Goal: Information Seeking & Learning: Check status

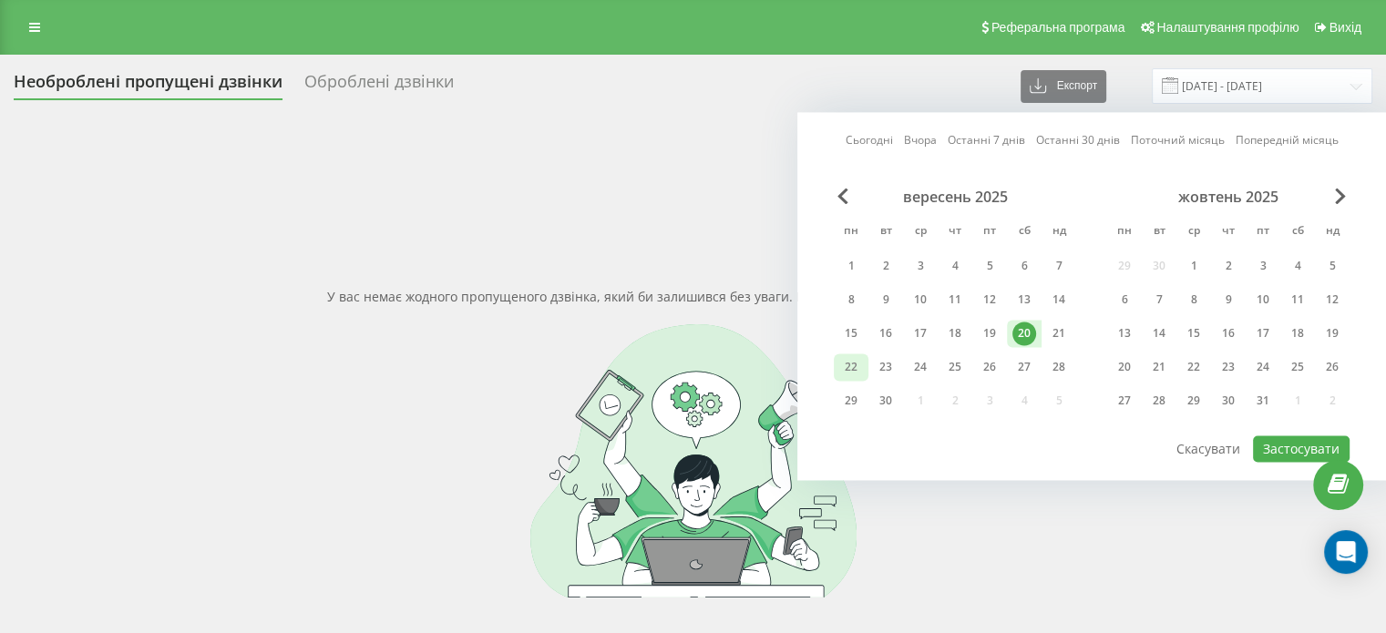
drag, startPoint x: 0, startPoint y: 0, endPoint x: 853, endPoint y: 363, distance: 926.6
click at [854, 363] on div "22" at bounding box center [851, 367] width 24 height 24
click at [1286, 441] on button "Застосувати" at bounding box center [1301, 448] width 97 height 26
type input "[DATE] - [DATE]"
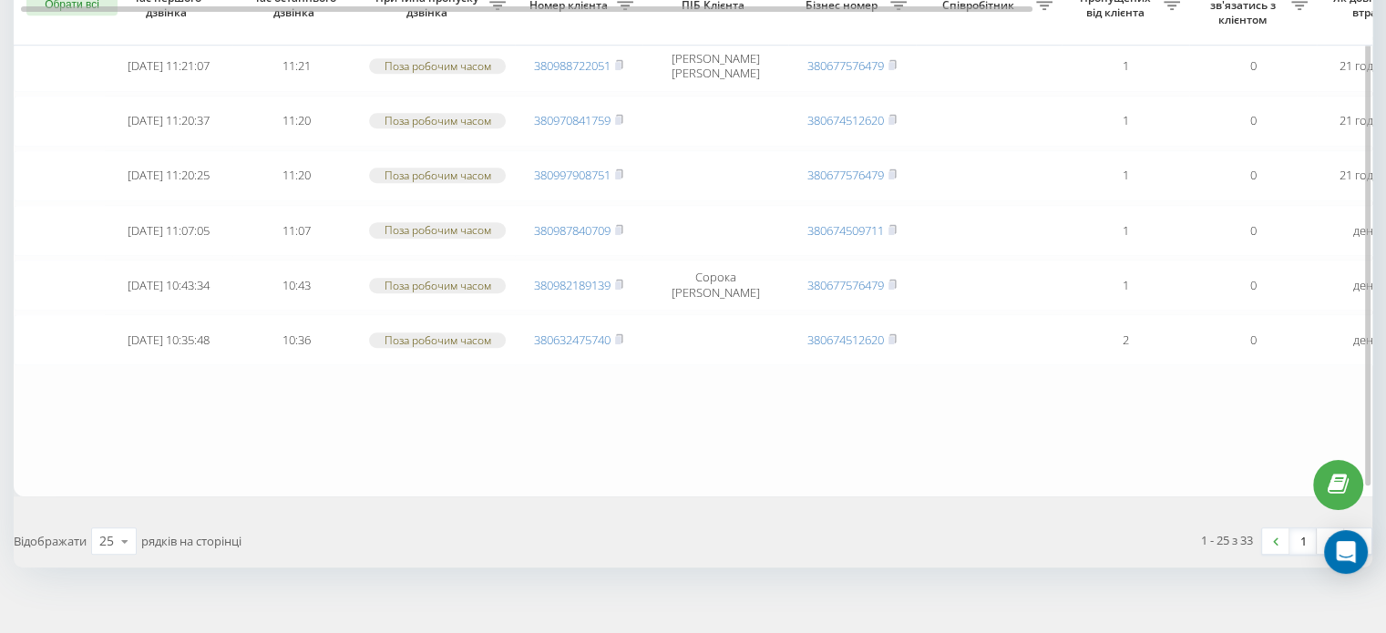
scroll to position [1295, 0]
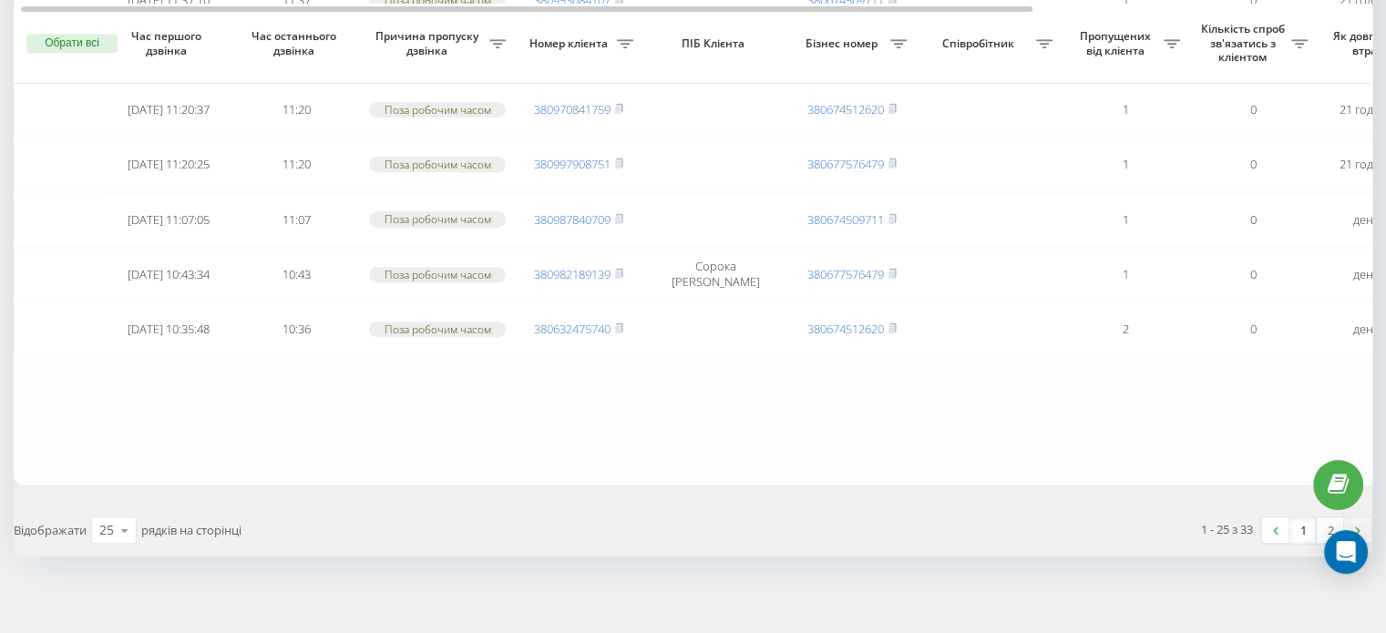
click at [1360, 520] on link at bounding box center [1357, 530] width 27 height 26
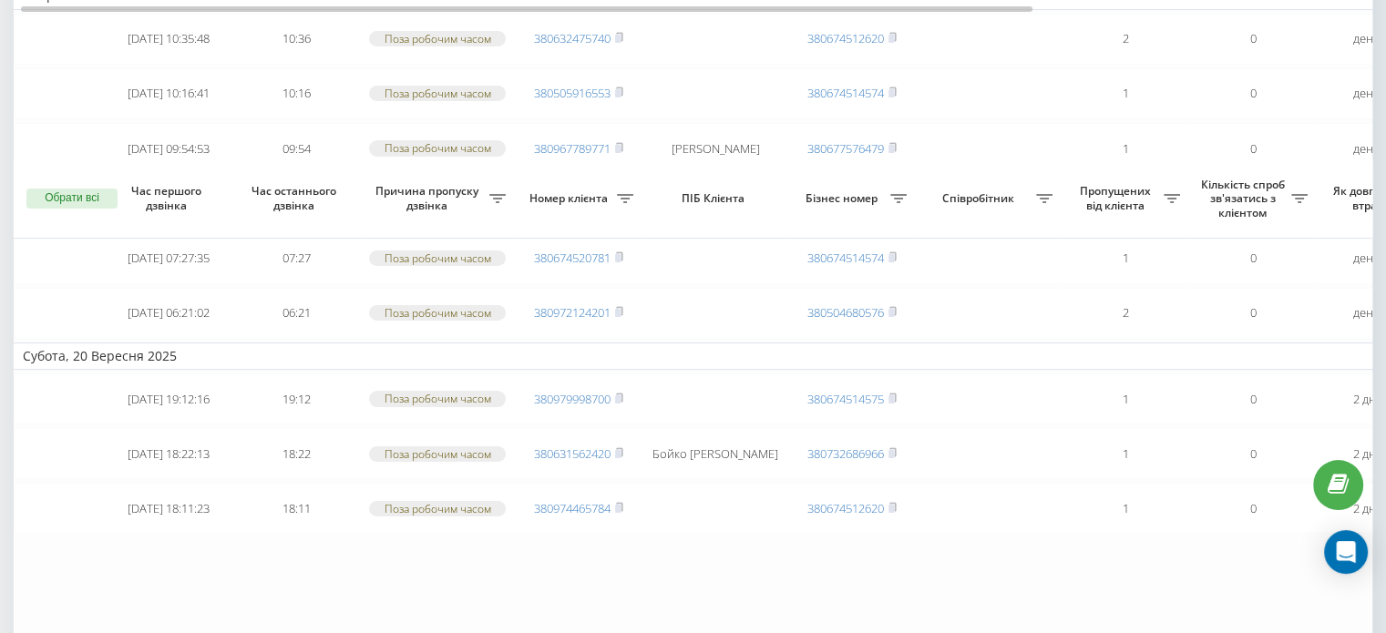
scroll to position [424, 0]
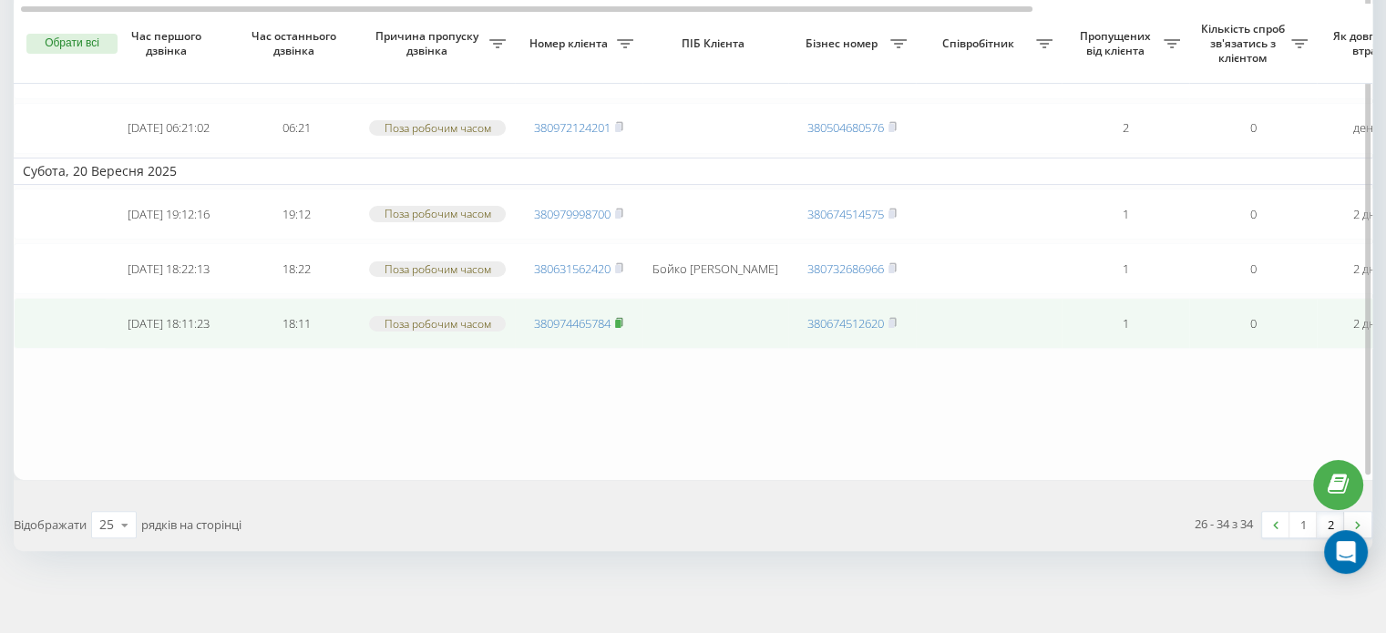
click at [619, 320] on rect at bounding box center [617, 324] width 5 height 8
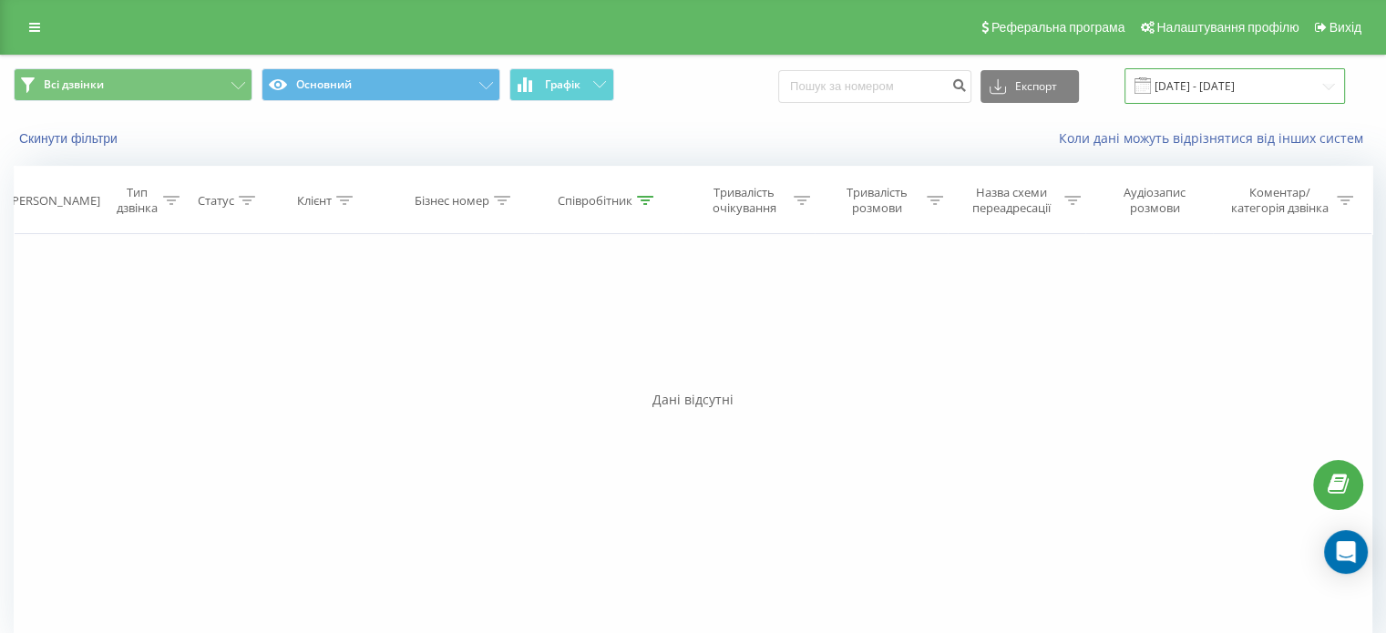
click at [1312, 84] on input "22.09.2025 - 22.09.2025" at bounding box center [1234, 86] width 220 height 36
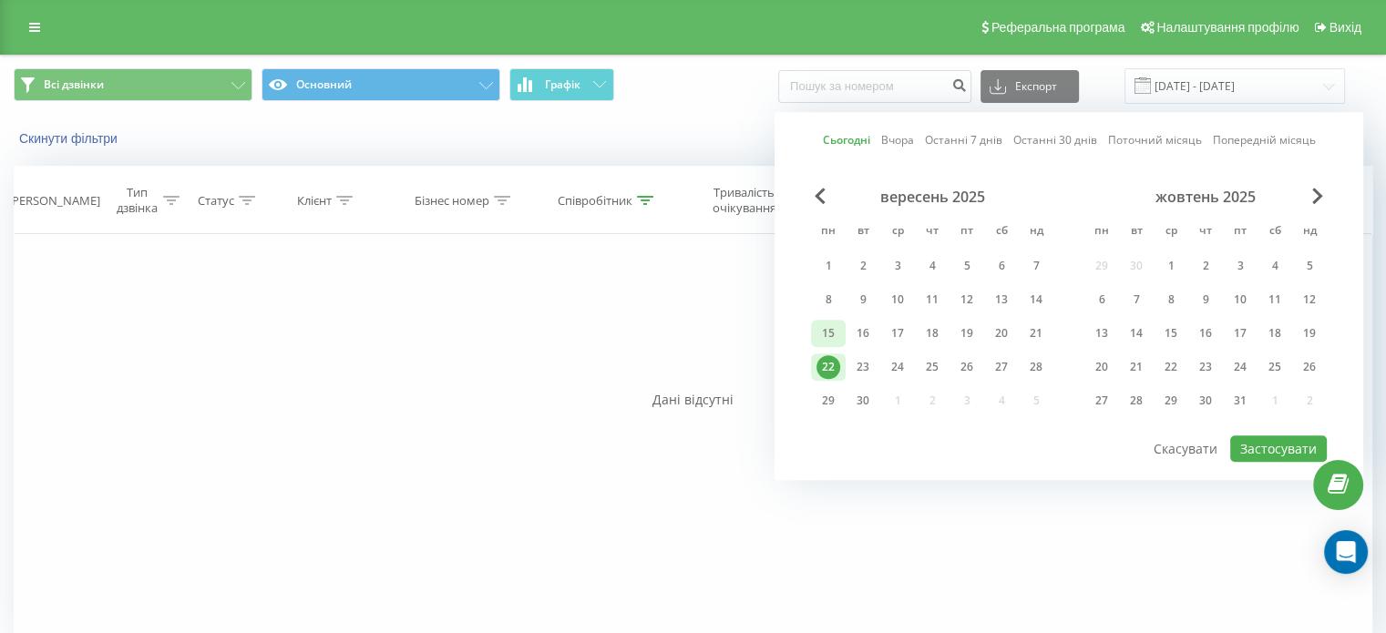
click at [832, 324] on div "15" at bounding box center [828, 334] width 24 height 24
click at [1028, 327] on div "21" at bounding box center [1036, 334] width 24 height 24
click at [1257, 444] on button "Застосувати" at bounding box center [1278, 448] width 97 height 26
type input "15.09.2025 - 21.09.2025"
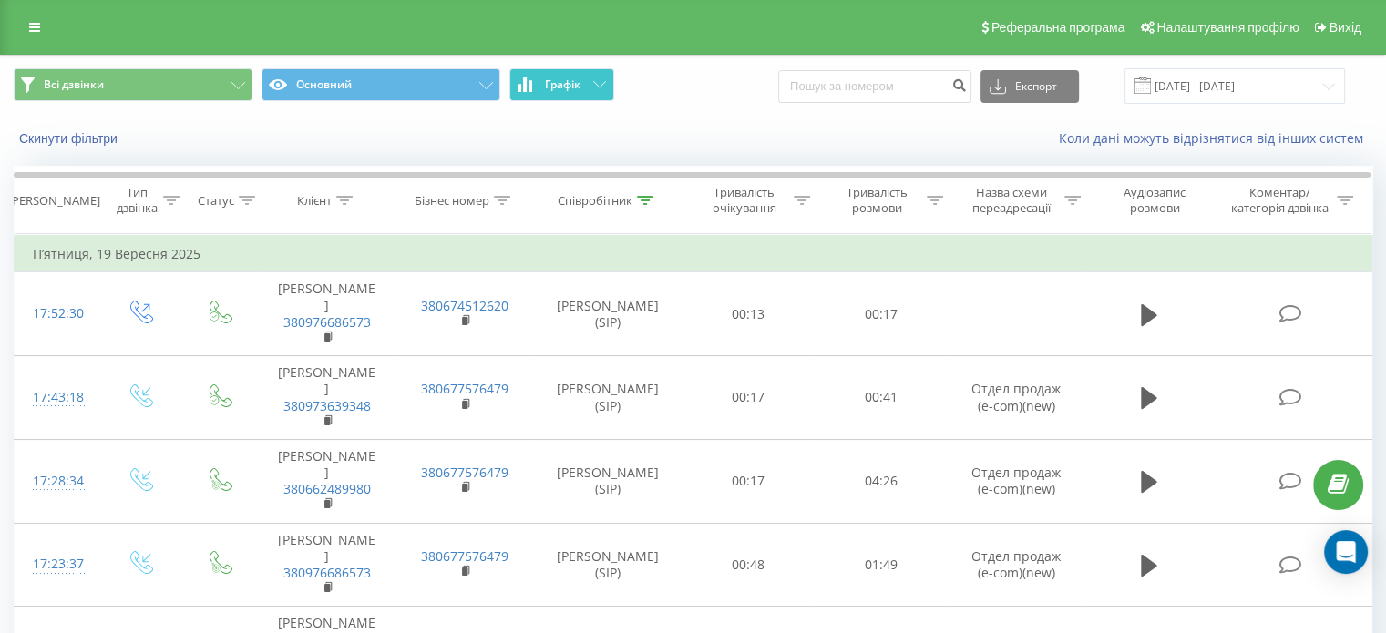
click at [557, 78] on span "Графік" at bounding box center [563, 84] width 36 height 13
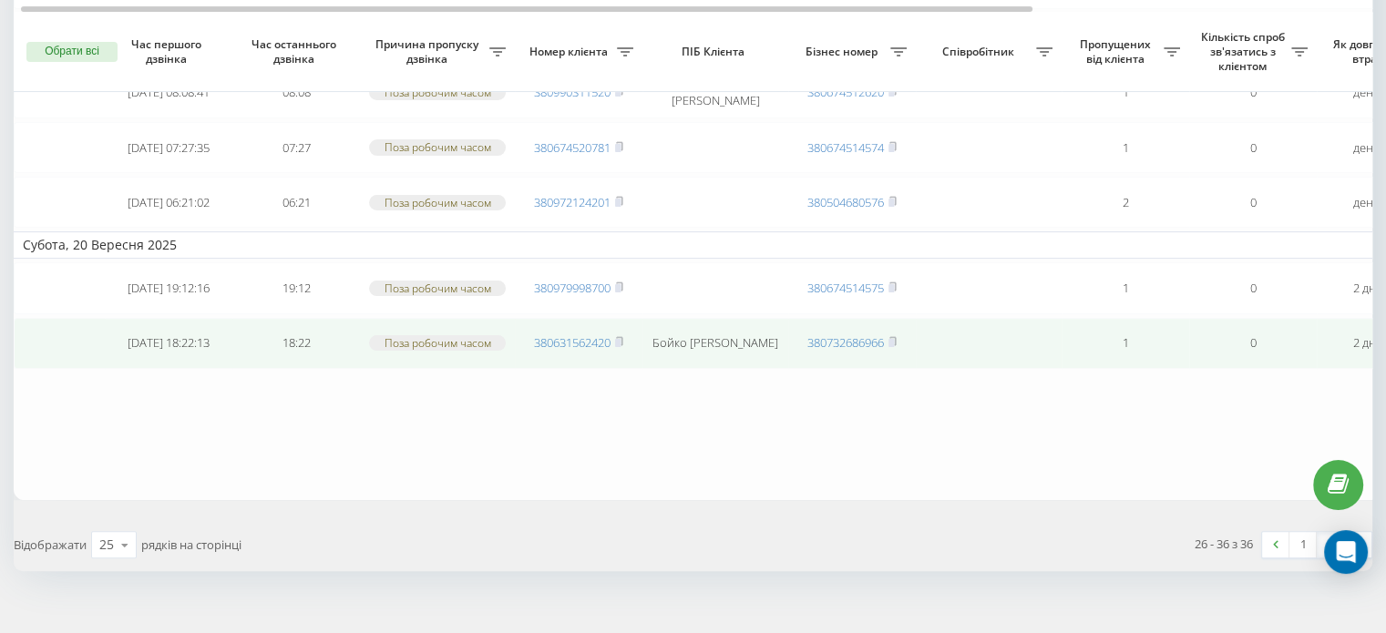
scroll to position [532, 0]
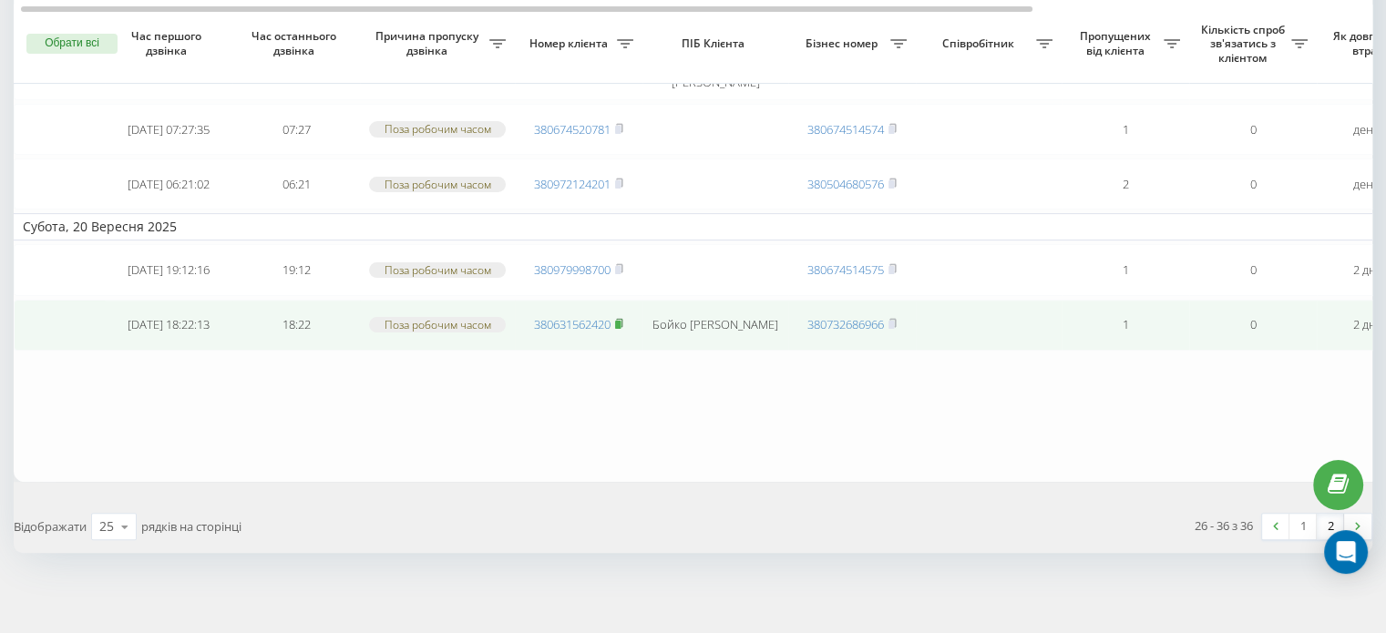
click at [617, 321] on rect at bounding box center [617, 325] width 5 height 8
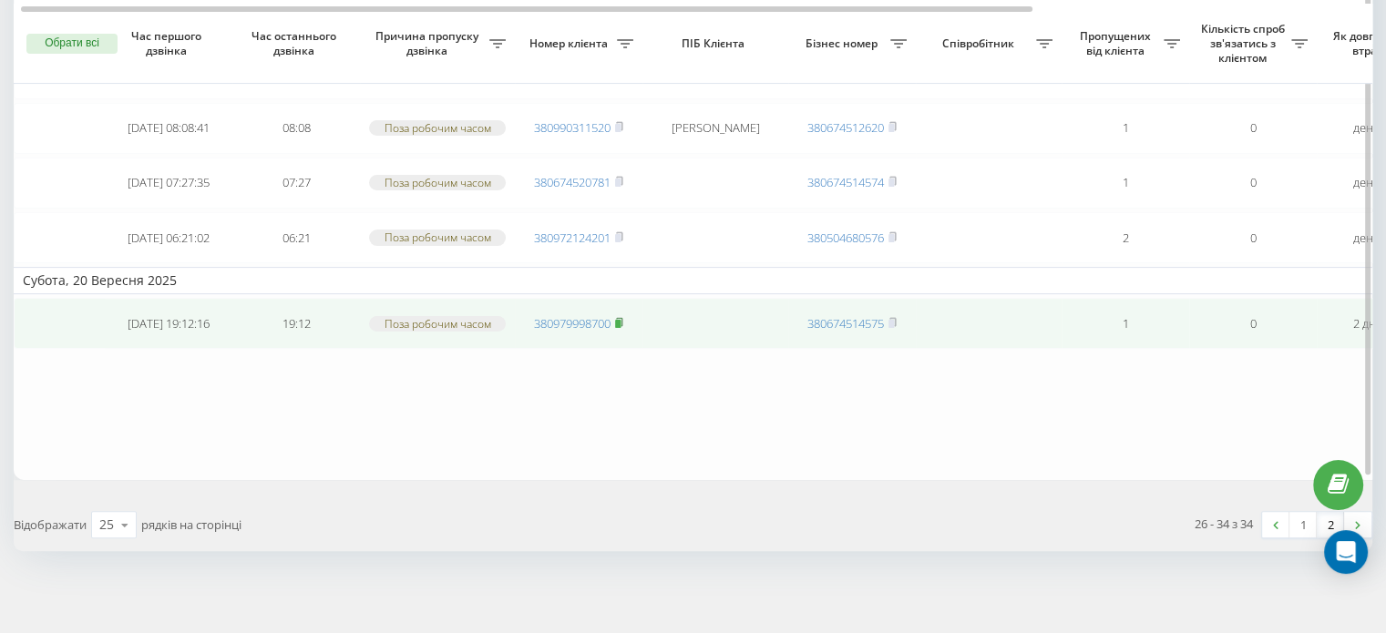
click at [619, 320] on rect at bounding box center [617, 324] width 5 height 8
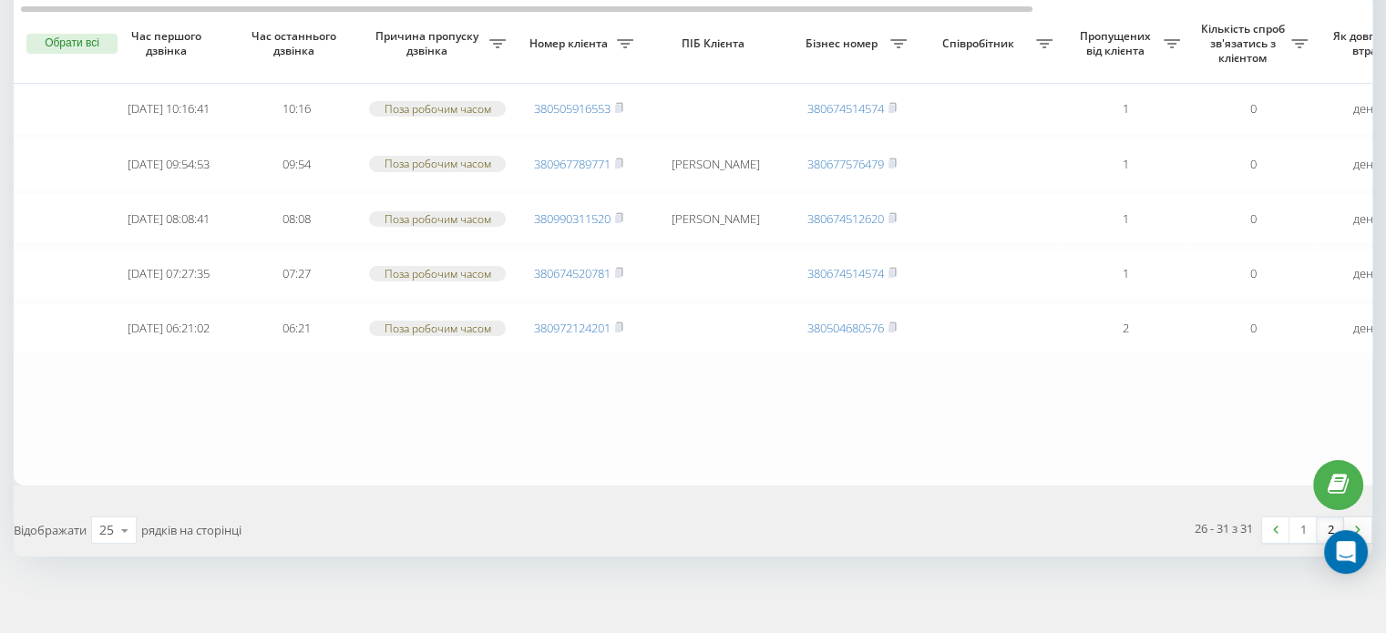
scroll to position [230, 0]
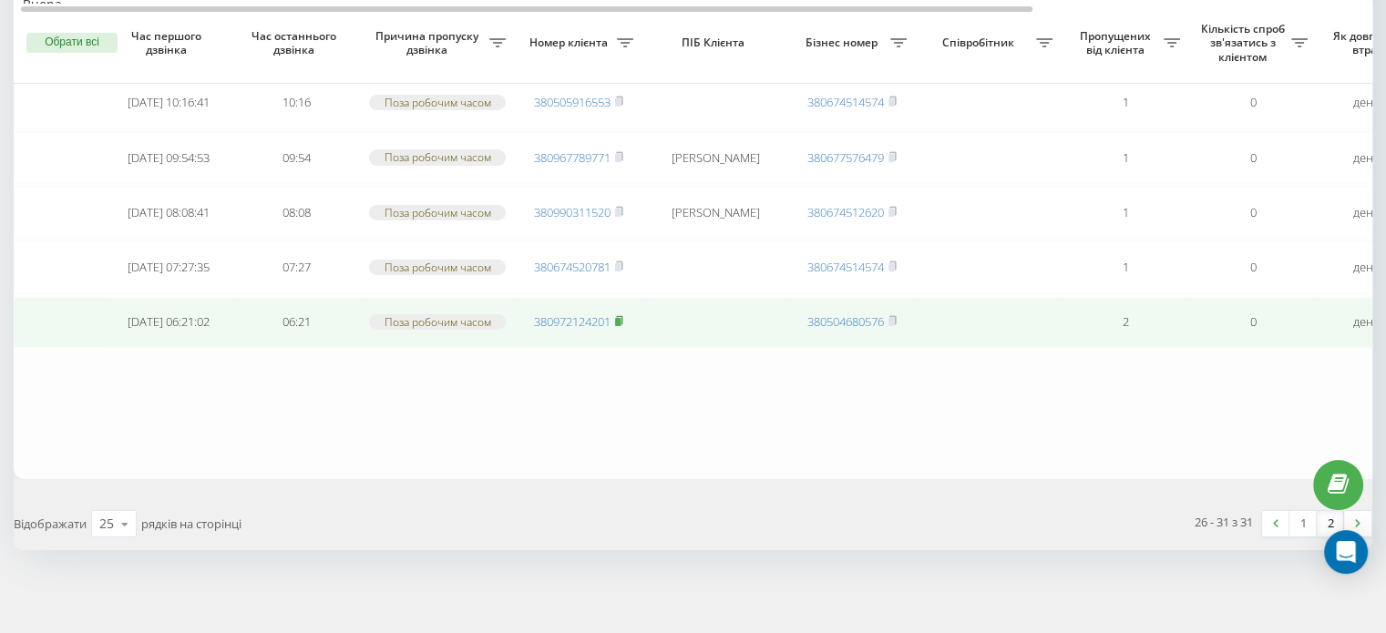
click at [619, 318] on rect at bounding box center [617, 322] width 5 height 8
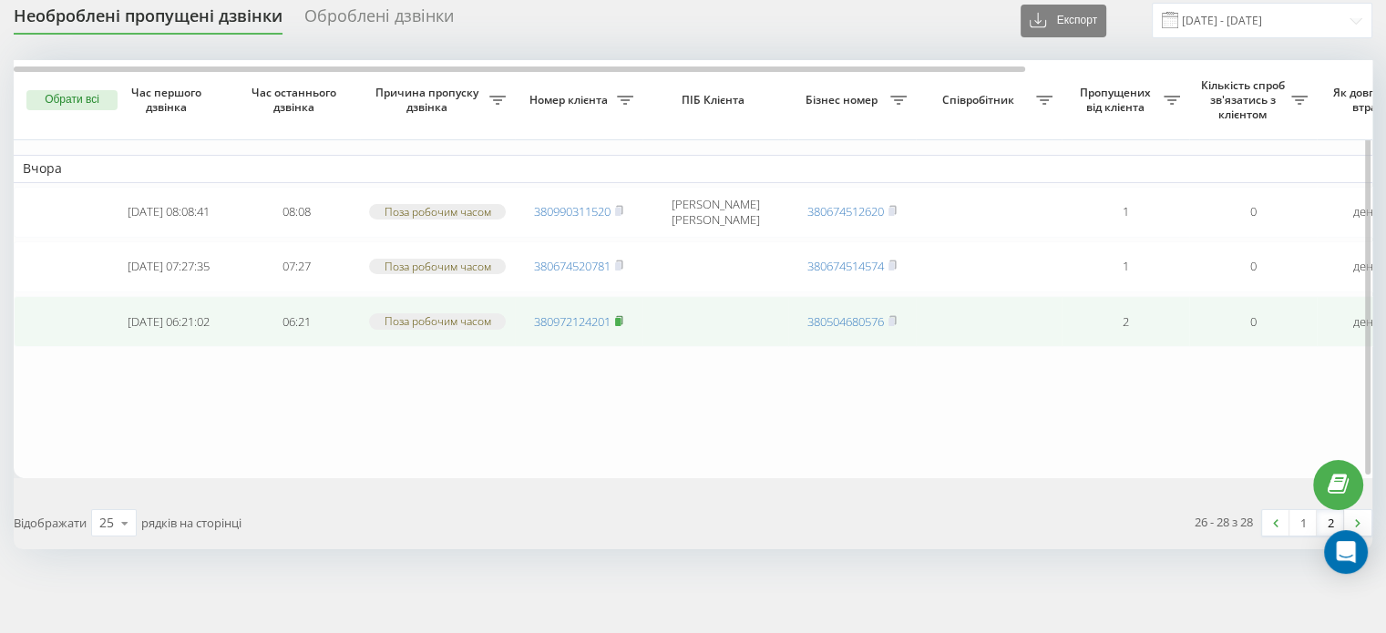
click at [622, 316] on icon at bounding box center [619, 320] width 6 height 8
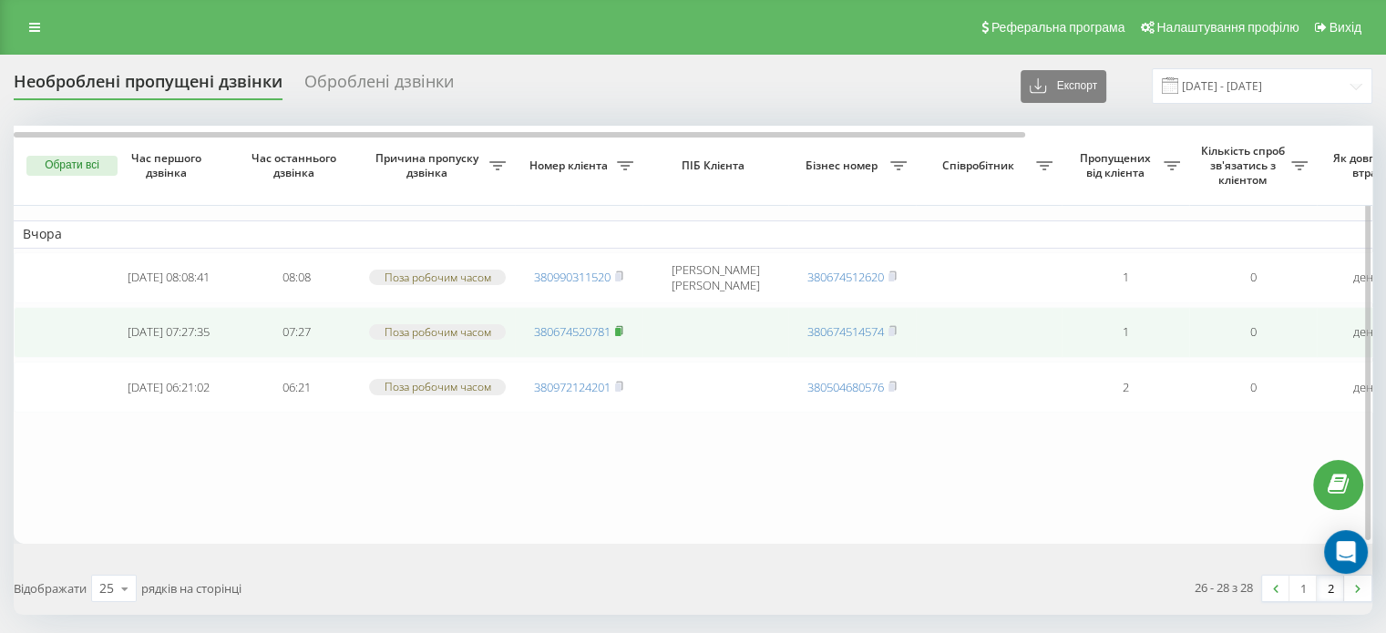
click at [619, 330] on rect at bounding box center [617, 332] width 5 height 8
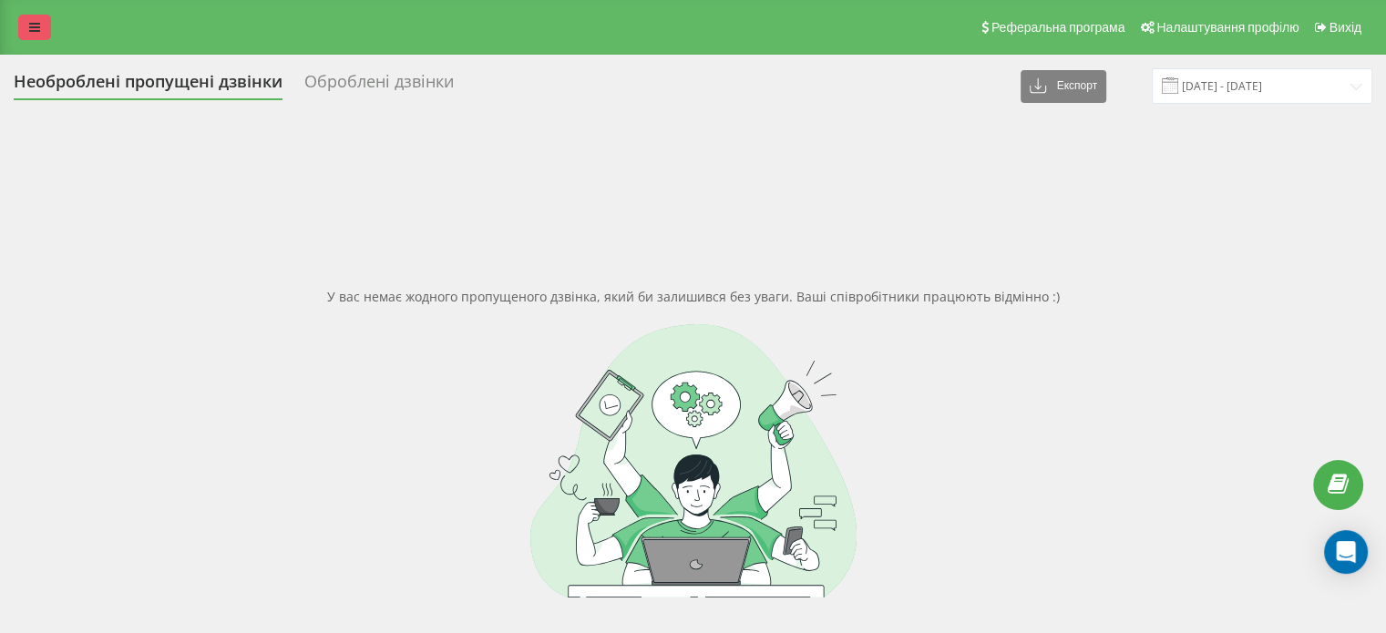
click at [38, 26] on icon at bounding box center [34, 27] width 11 height 13
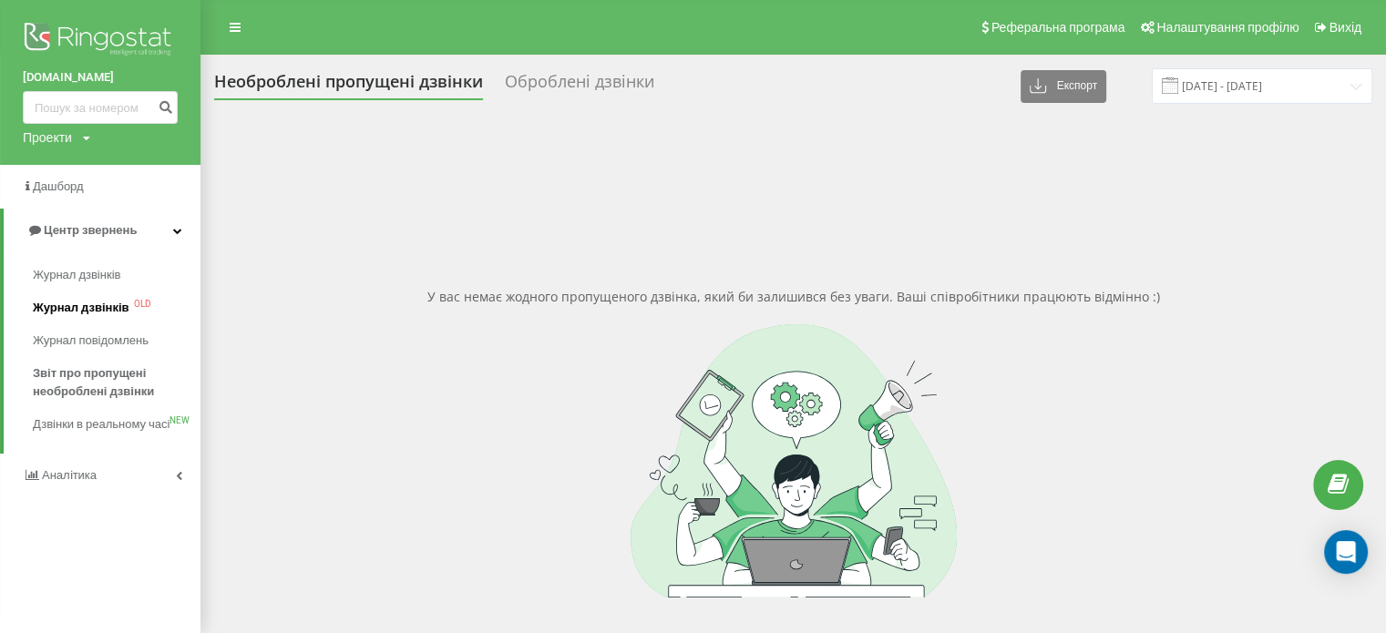
click at [80, 312] on span "Журнал дзвінків" at bounding box center [81, 308] width 97 height 18
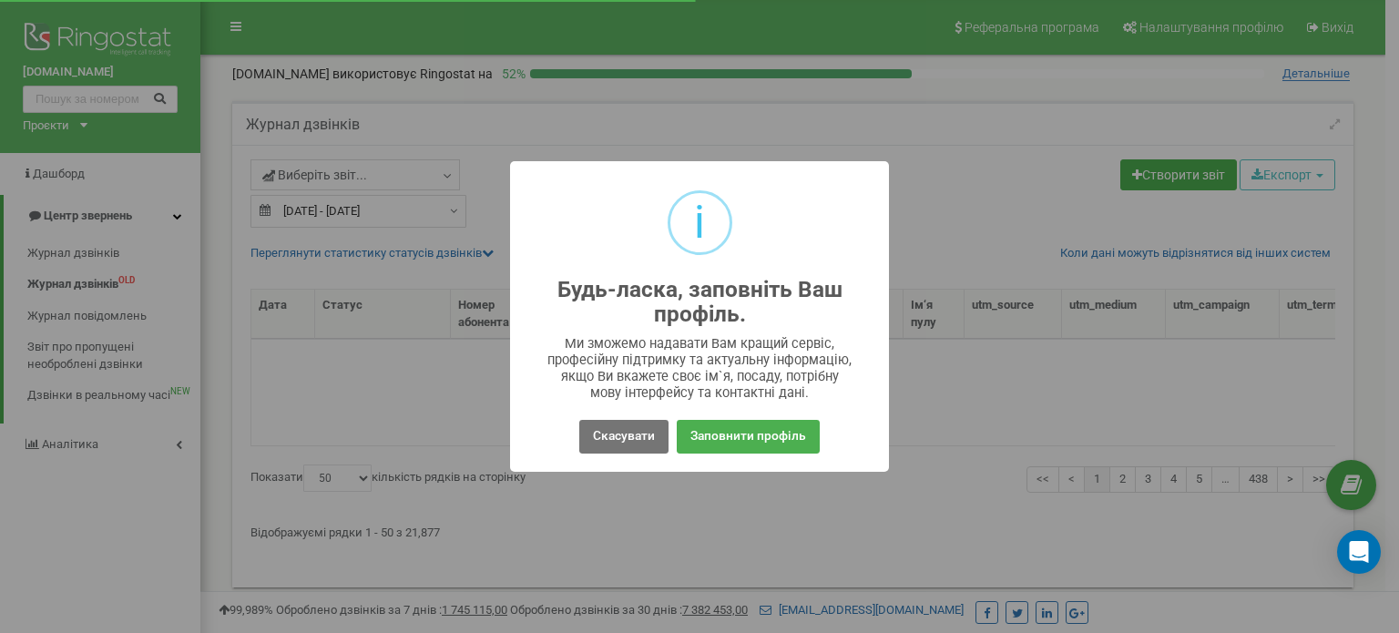
select select "50"
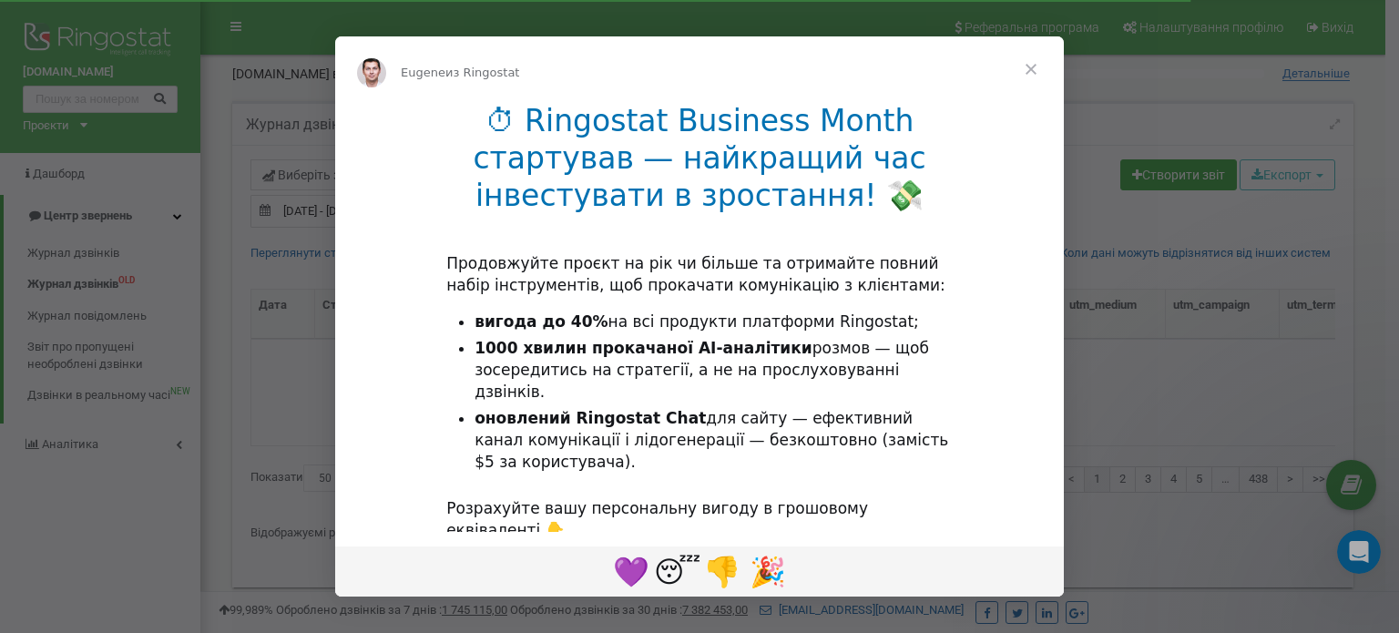
click at [1027, 72] on span "Закрыть" at bounding box center [1031, 69] width 66 height 66
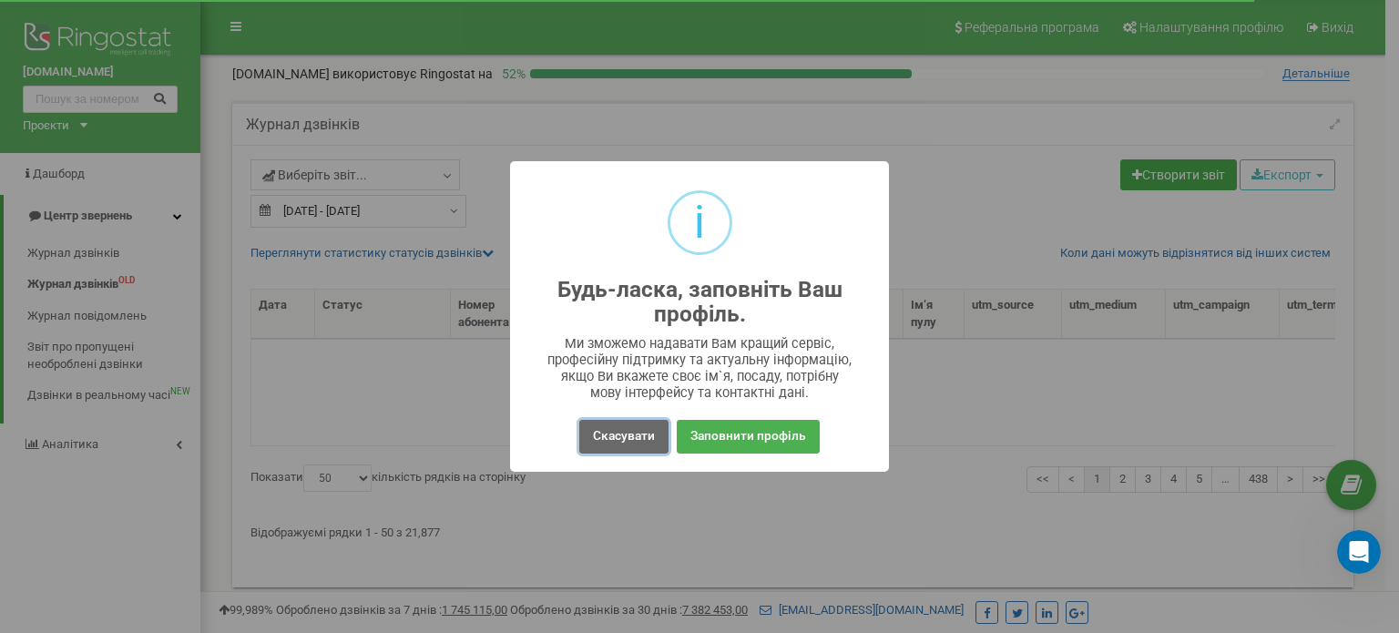
click at [633, 440] on button "Скасувати" at bounding box center [623, 437] width 89 height 34
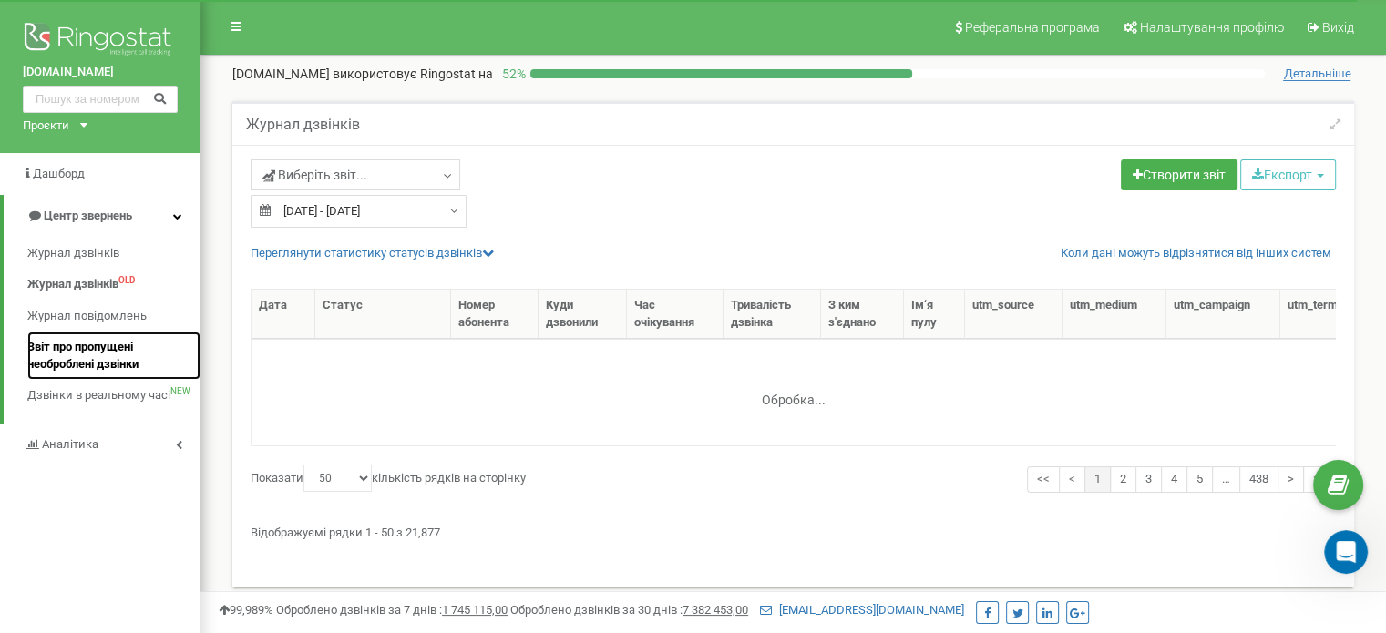
click at [80, 361] on span "Звіт про пропущені необроблені дзвінки" at bounding box center [109, 356] width 164 height 34
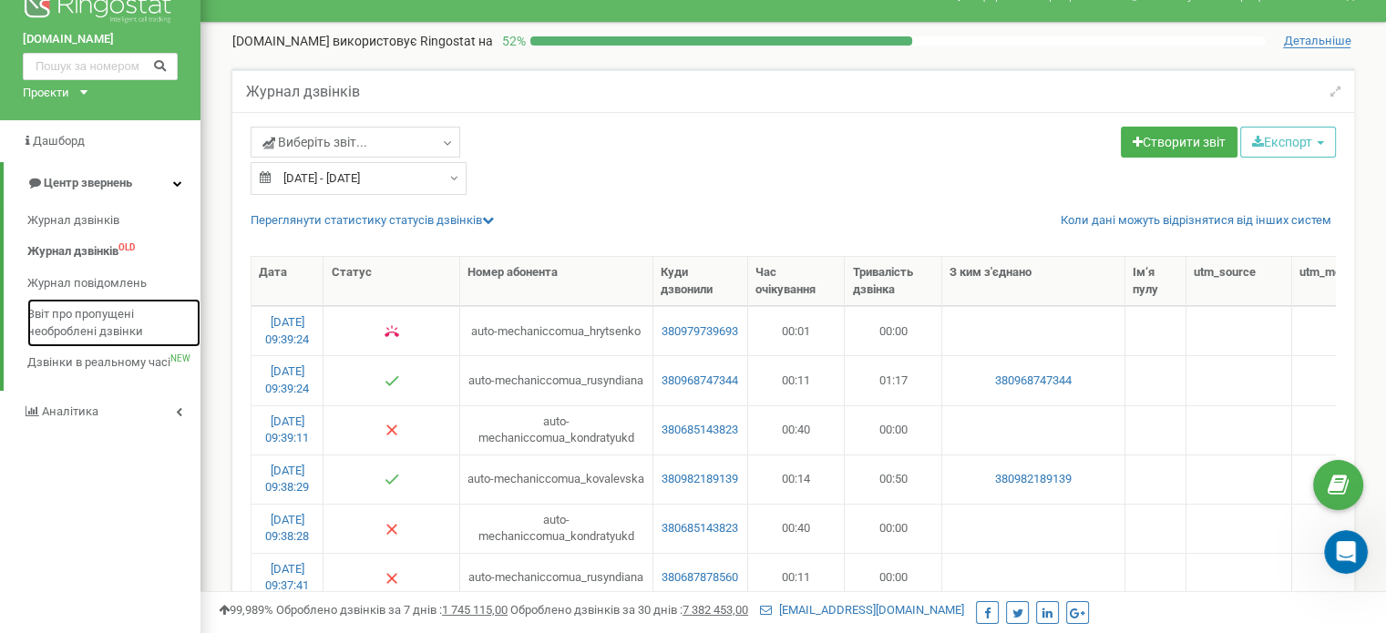
scroll to position [91, 0]
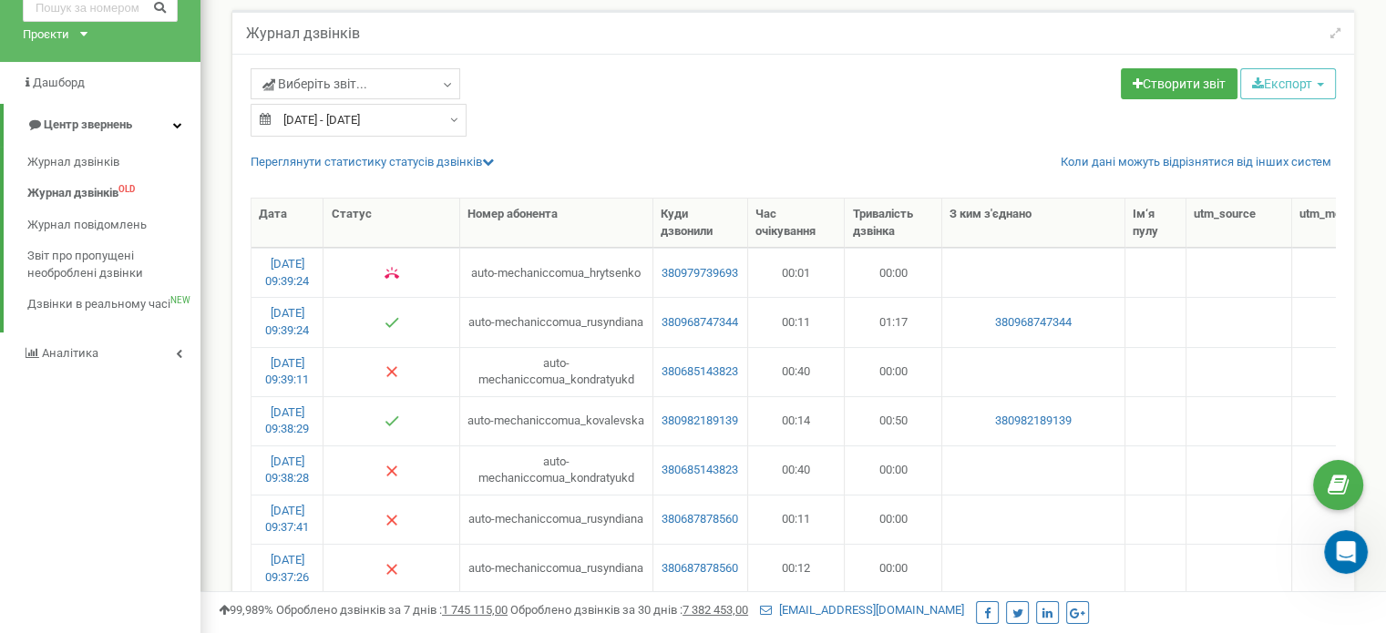
type input "23.08.2025"
type input "22.09.2025"
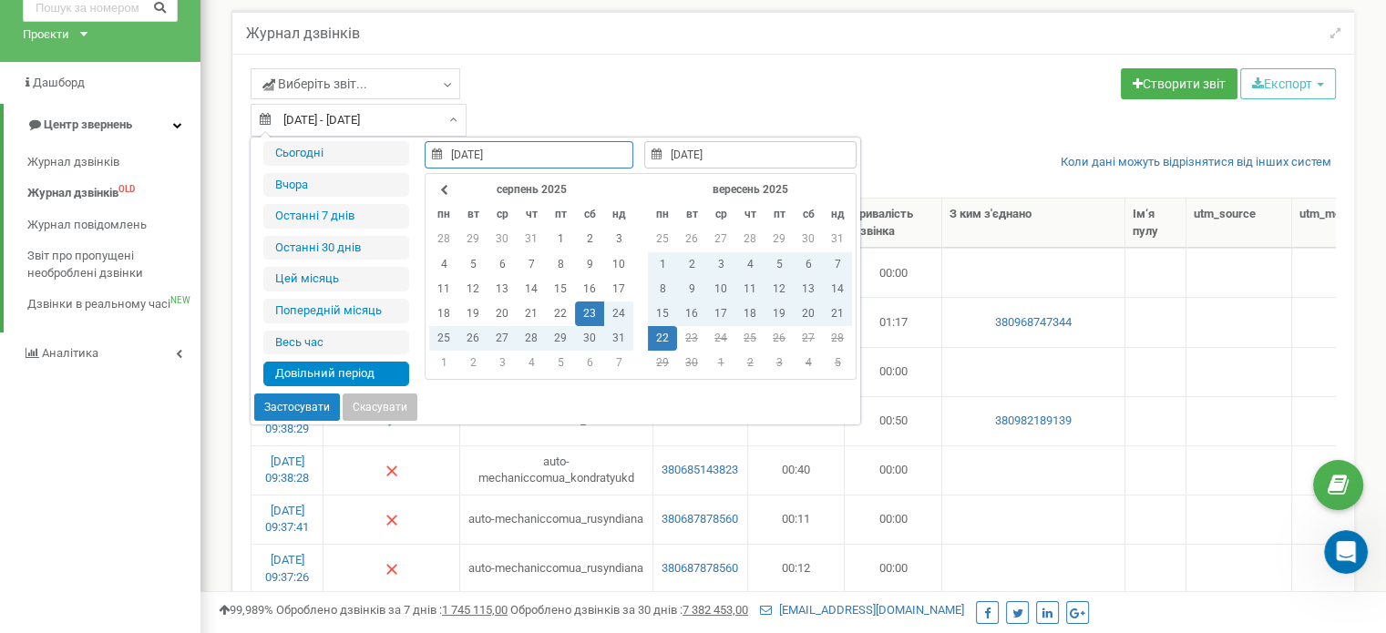
click at [437, 118] on input "23.08.2025 - 22.09.2025" at bounding box center [359, 120] width 216 height 33
type input "20.09.2025"
click at [805, 311] on td "20" at bounding box center [807, 314] width 29 height 25
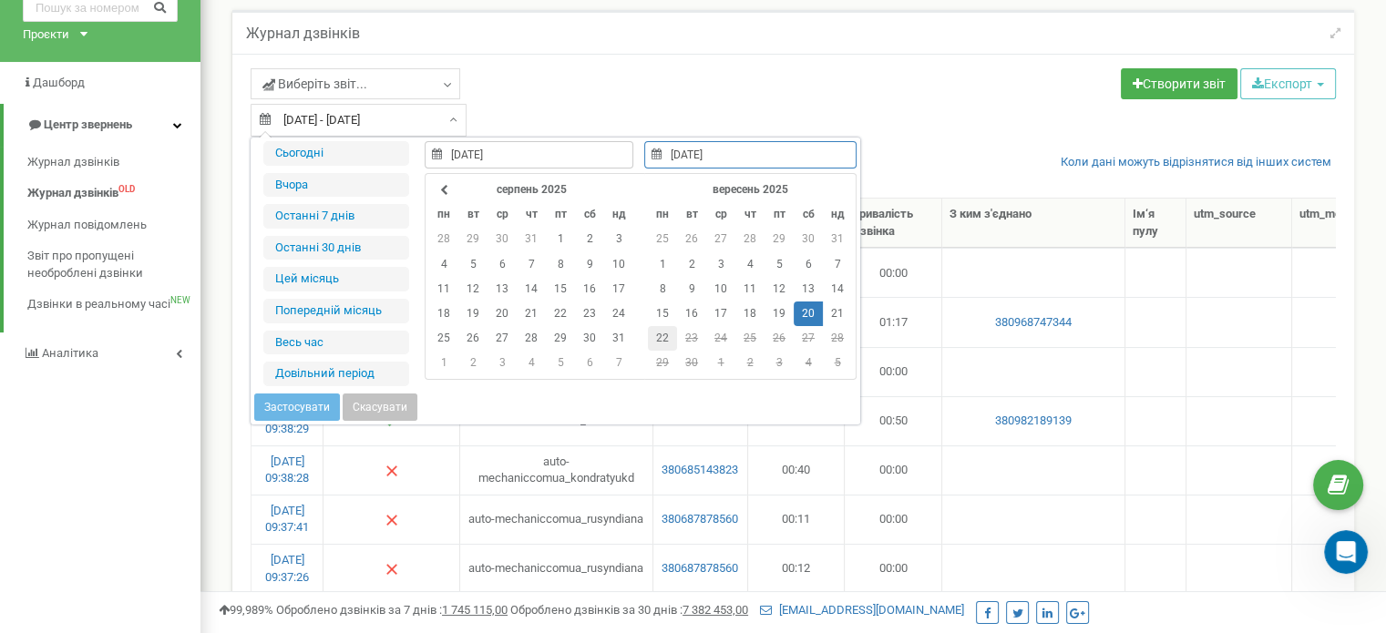
type input "22.09.2025"
click at [652, 339] on td "22" at bounding box center [662, 338] width 29 height 25
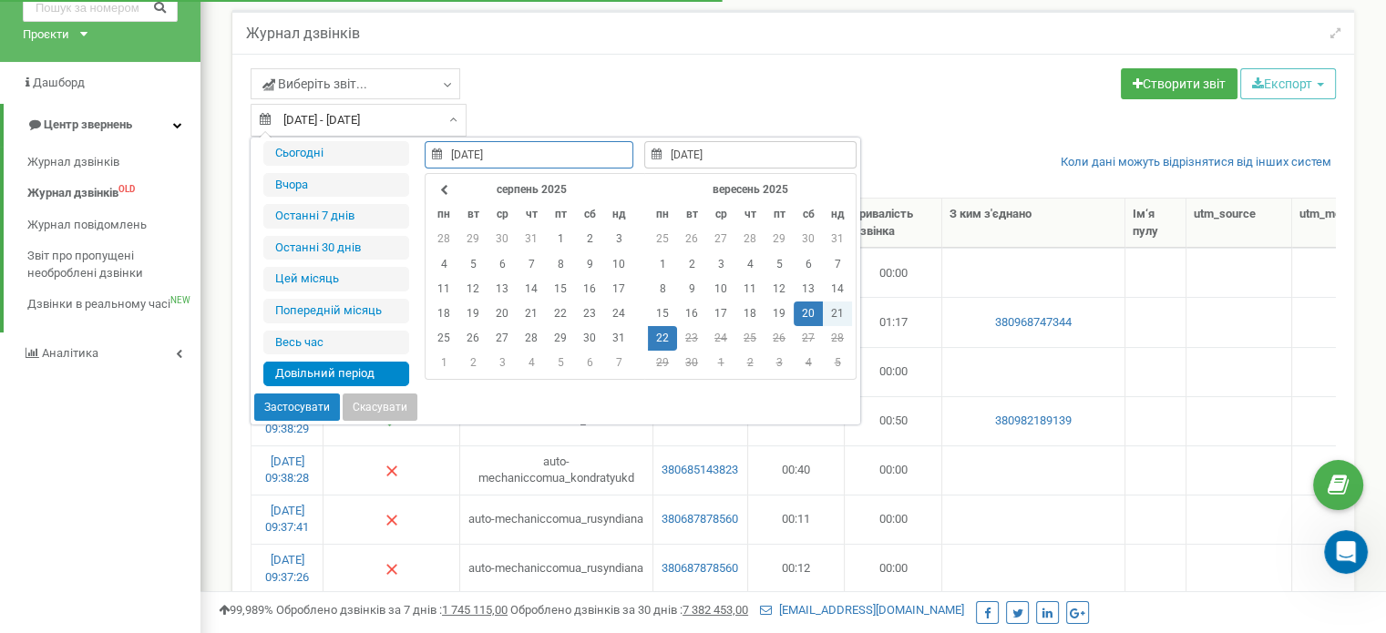
type input "20.09.2025"
click at [292, 404] on button "Застосувати" at bounding box center [297, 407] width 86 height 27
type input "[DATE] - [DATE]"
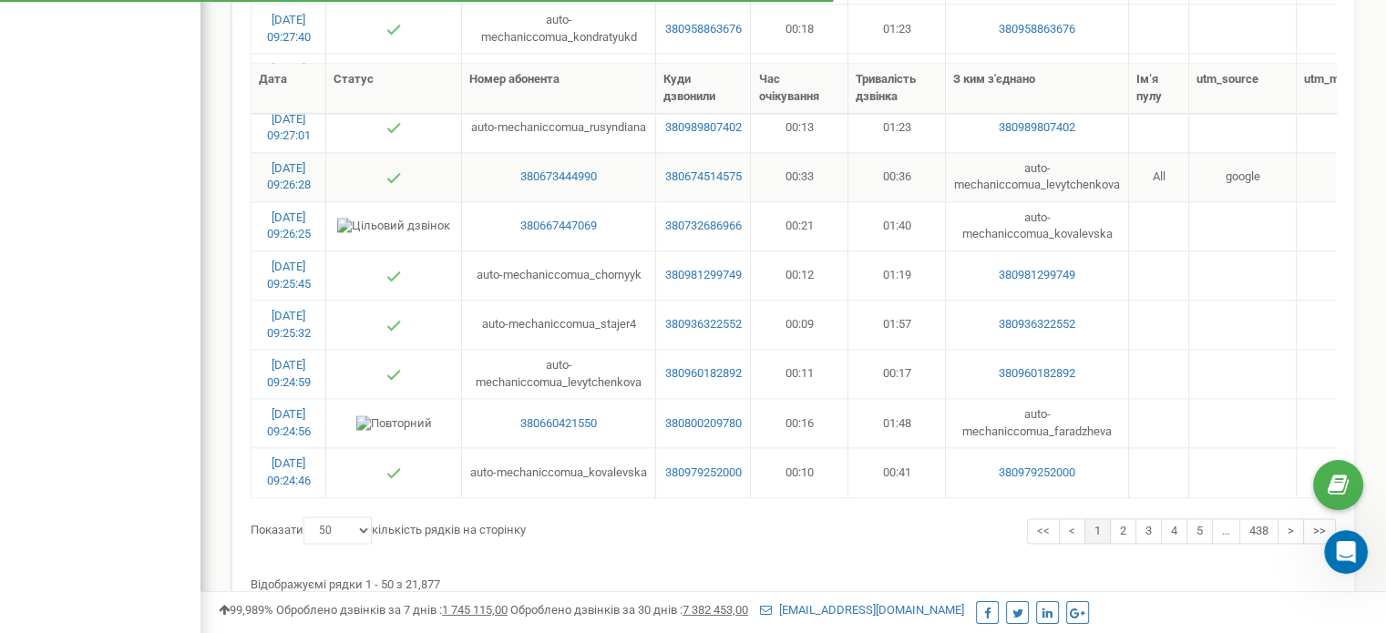
scroll to position [2342, 0]
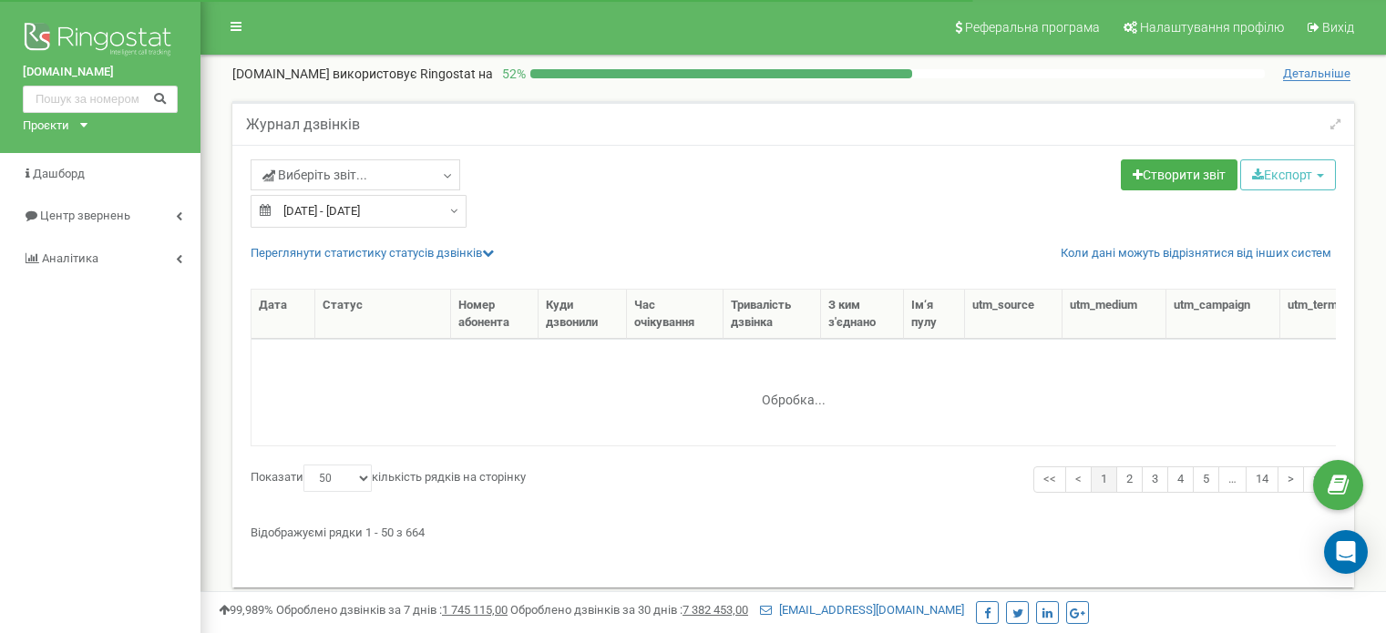
select select "50"
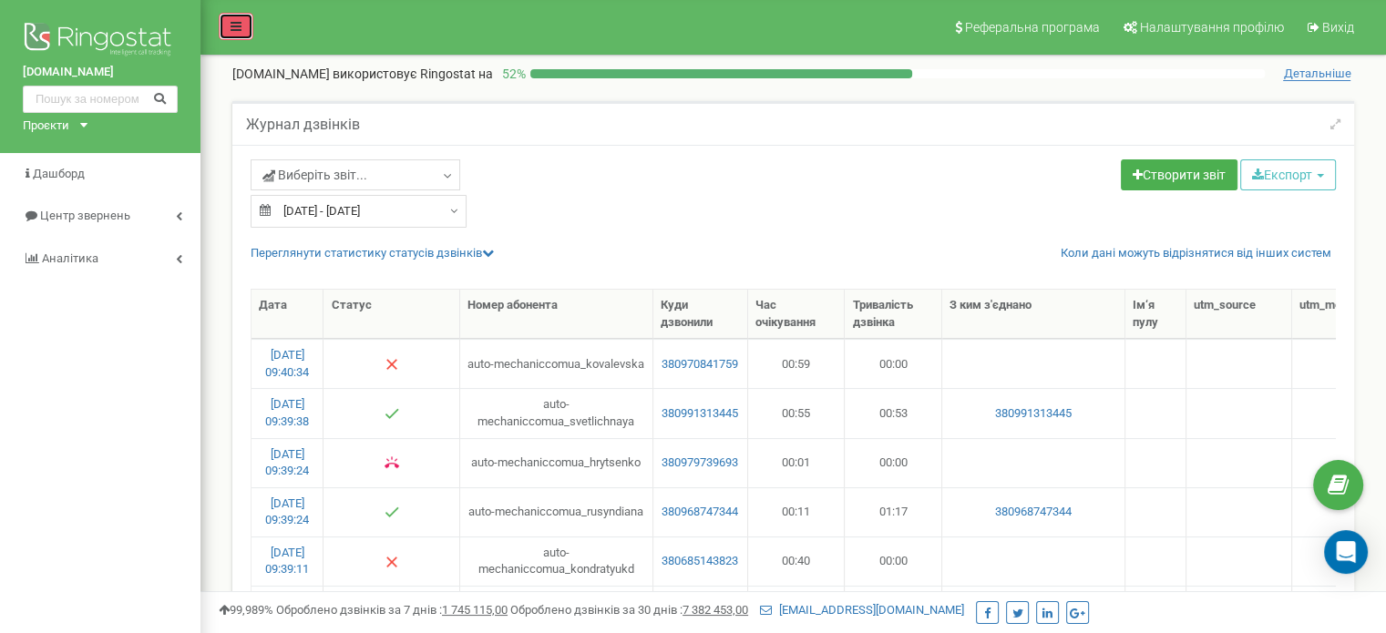
click at [237, 22] on icon at bounding box center [235, 26] width 11 height 13
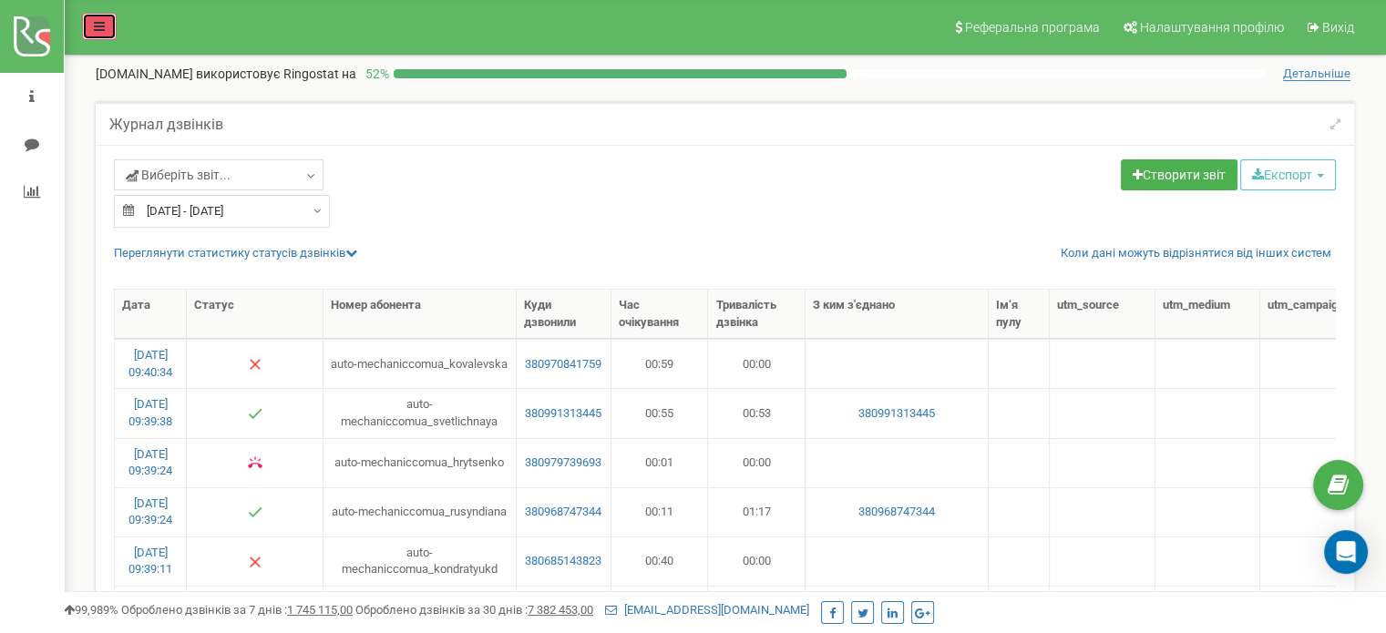
click at [102, 30] on icon at bounding box center [99, 26] width 11 height 13
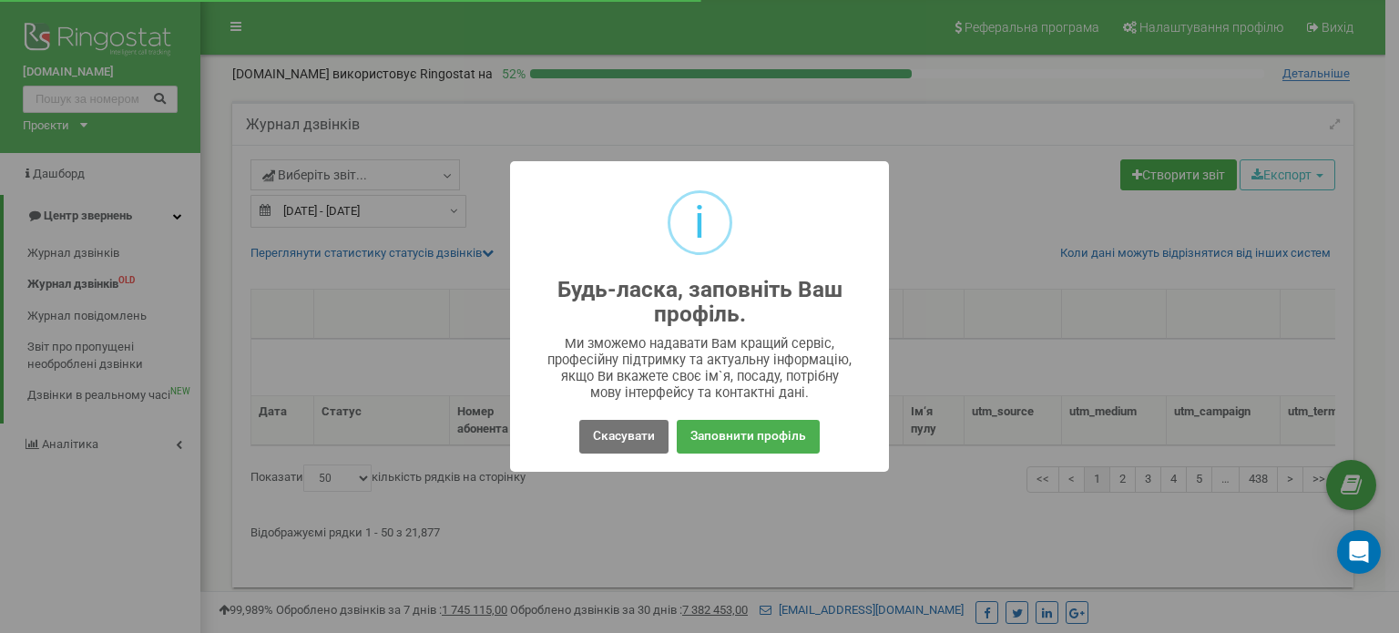
select select "50"
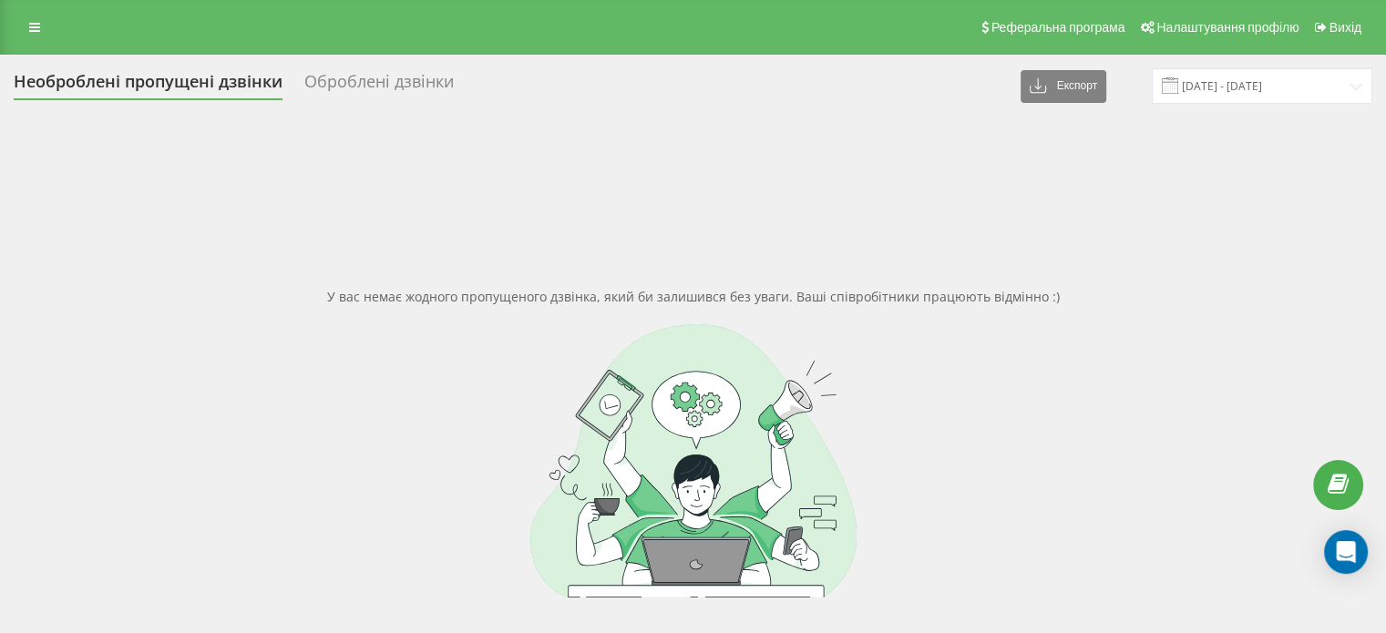
scroll to position [138, 0]
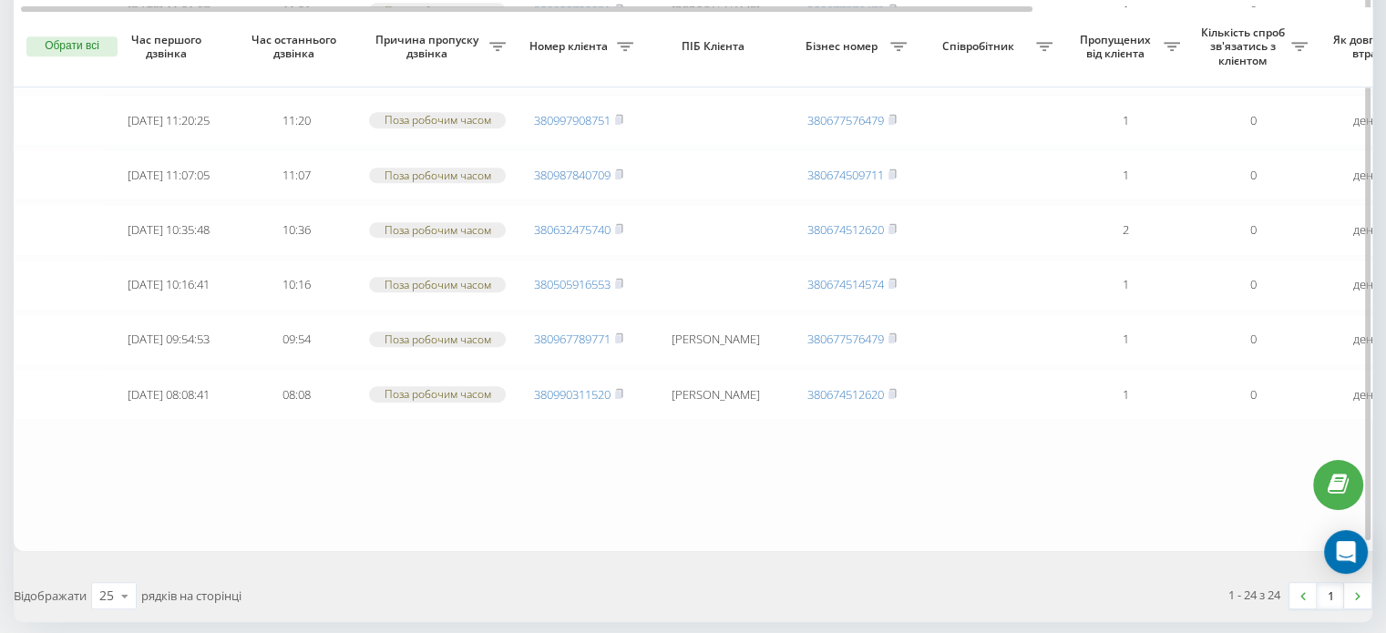
scroll to position [1250, 0]
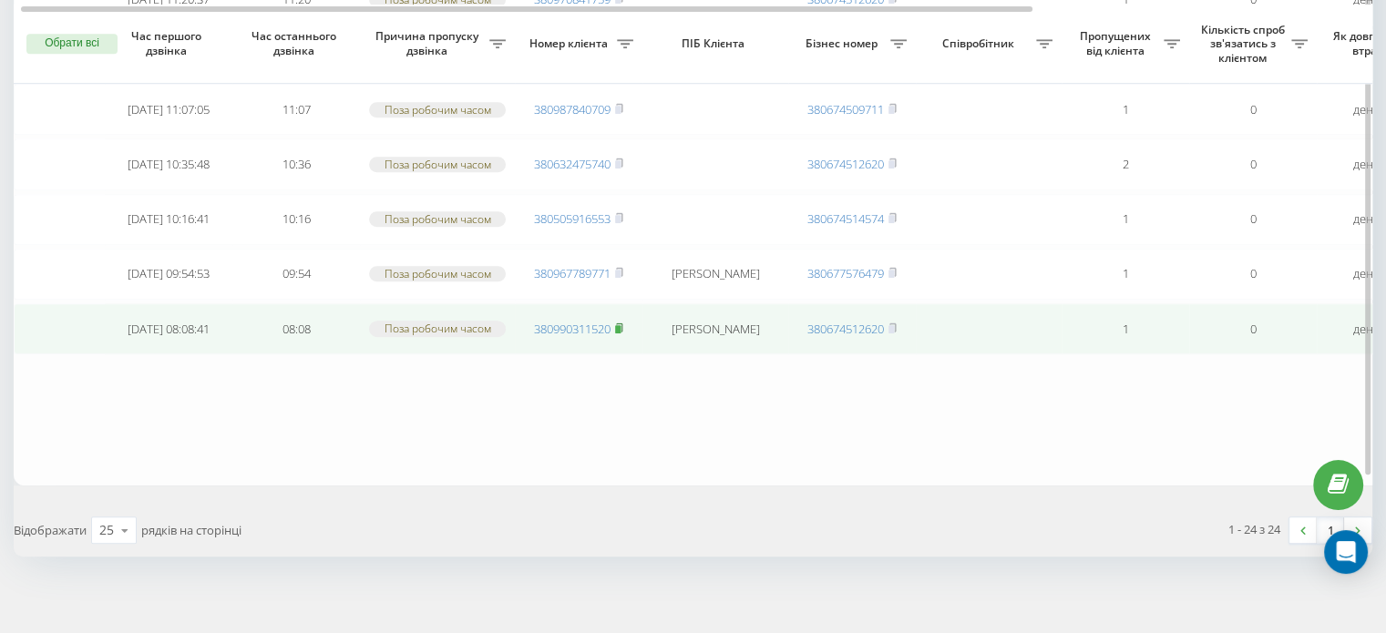
click at [619, 325] on rect at bounding box center [617, 329] width 5 height 8
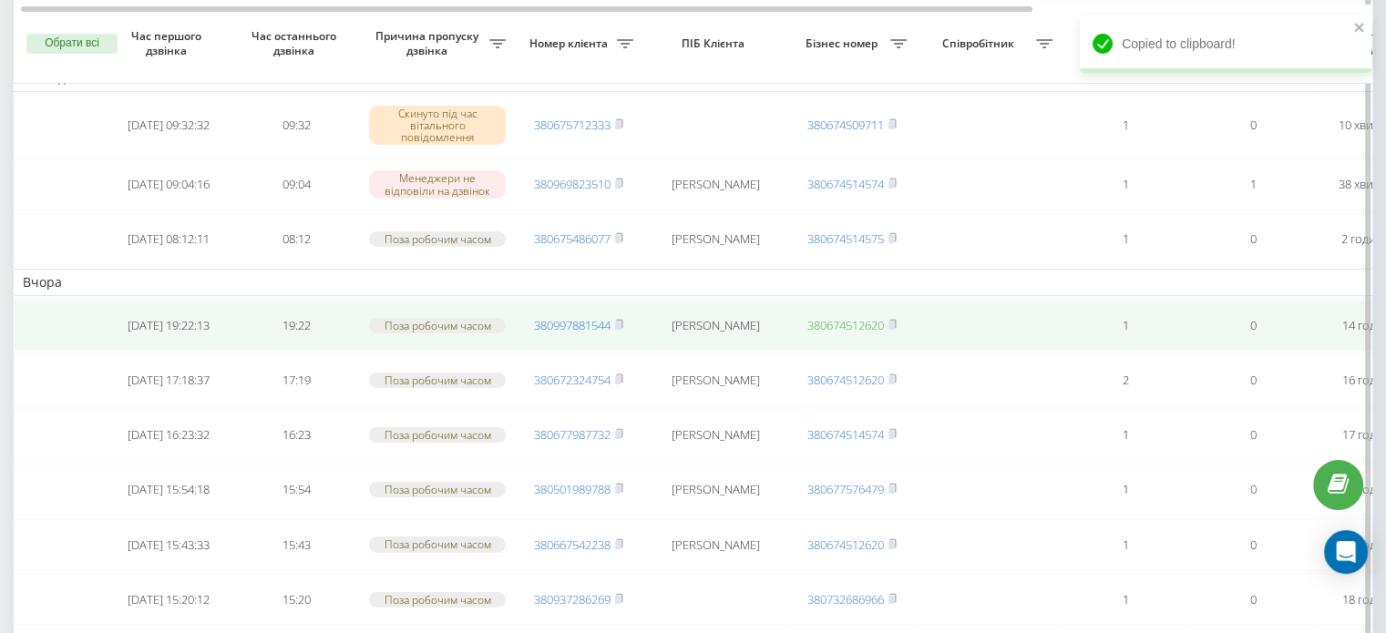
scroll to position [0, 0]
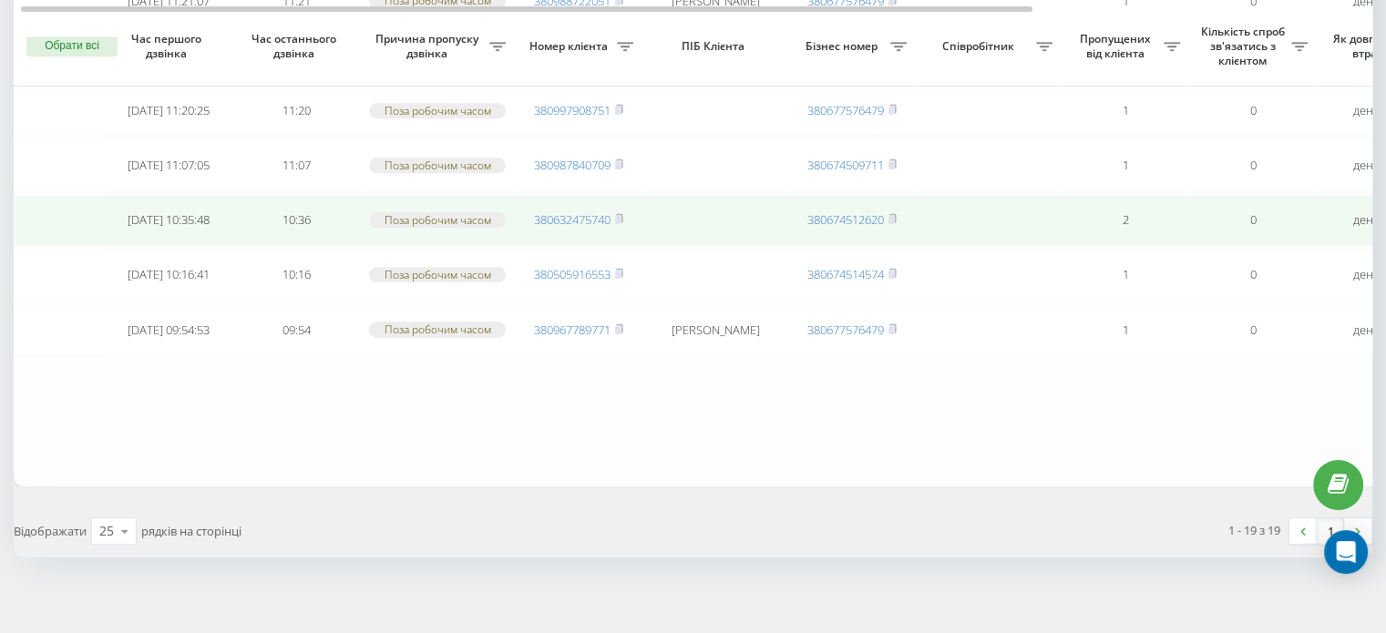
scroll to position [937, 0]
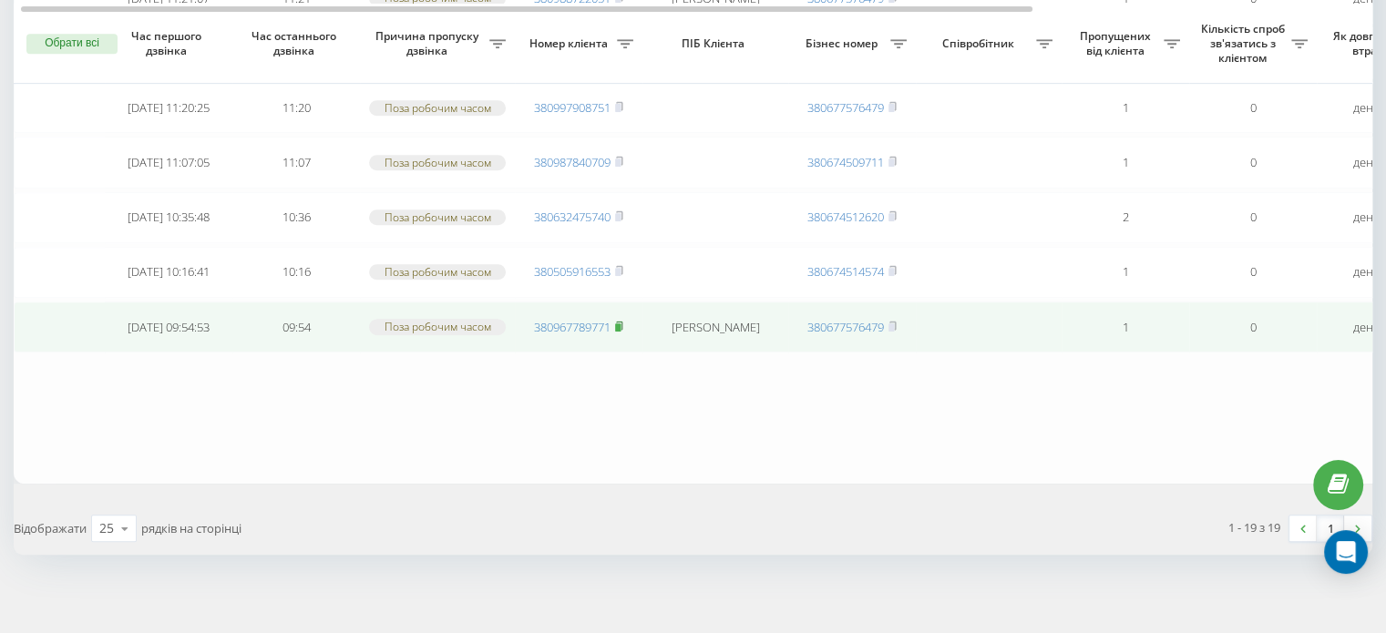
click at [619, 323] on rect at bounding box center [617, 327] width 5 height 8
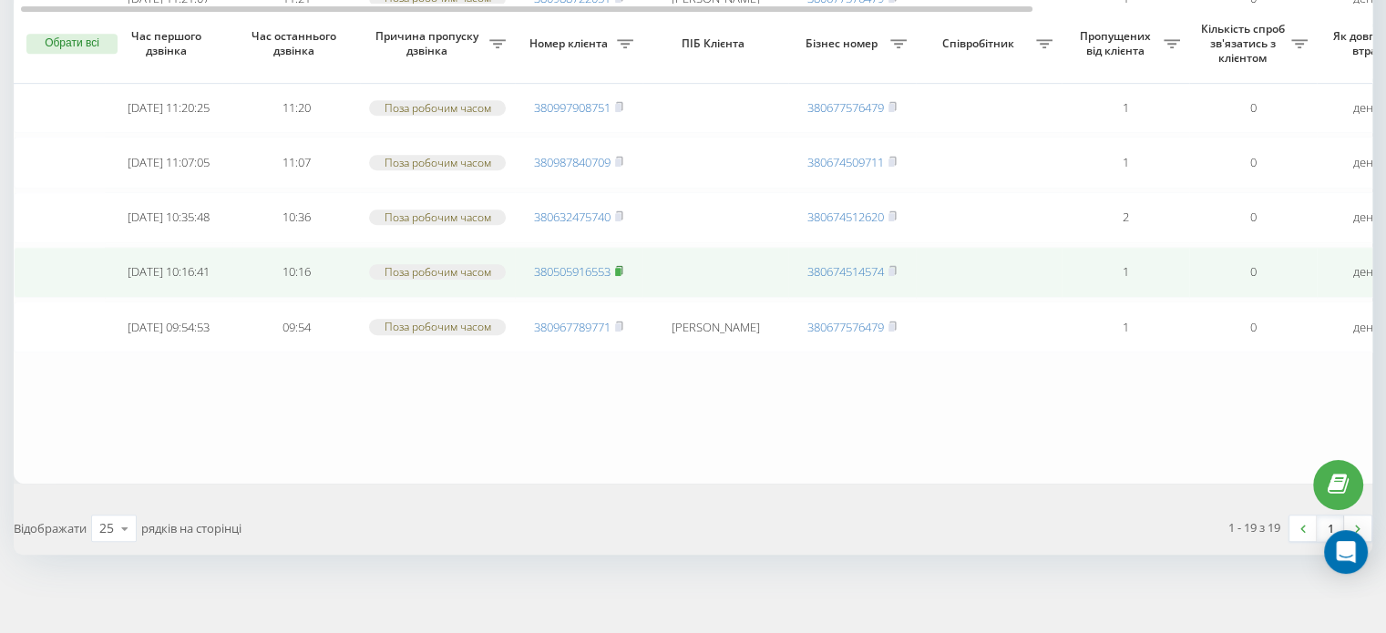
click at [620, 268] on rect at bounding box center [617, 272] width 5 height 8
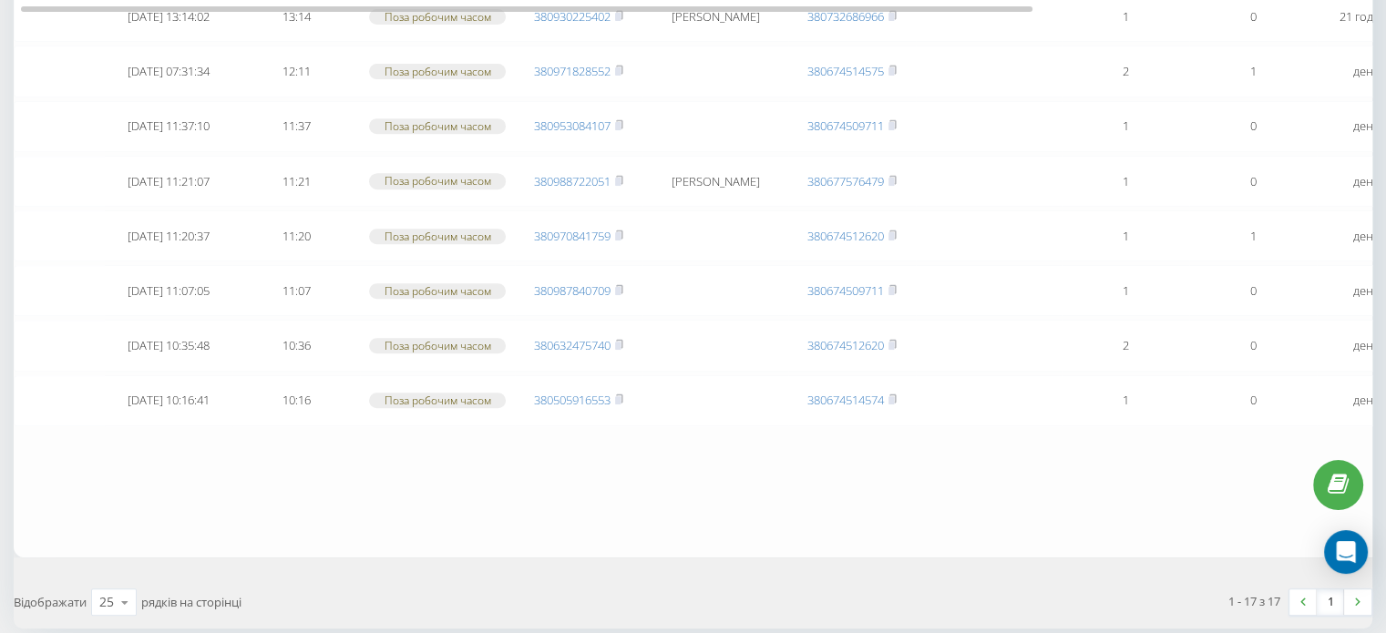
scroll to position [820, 0]
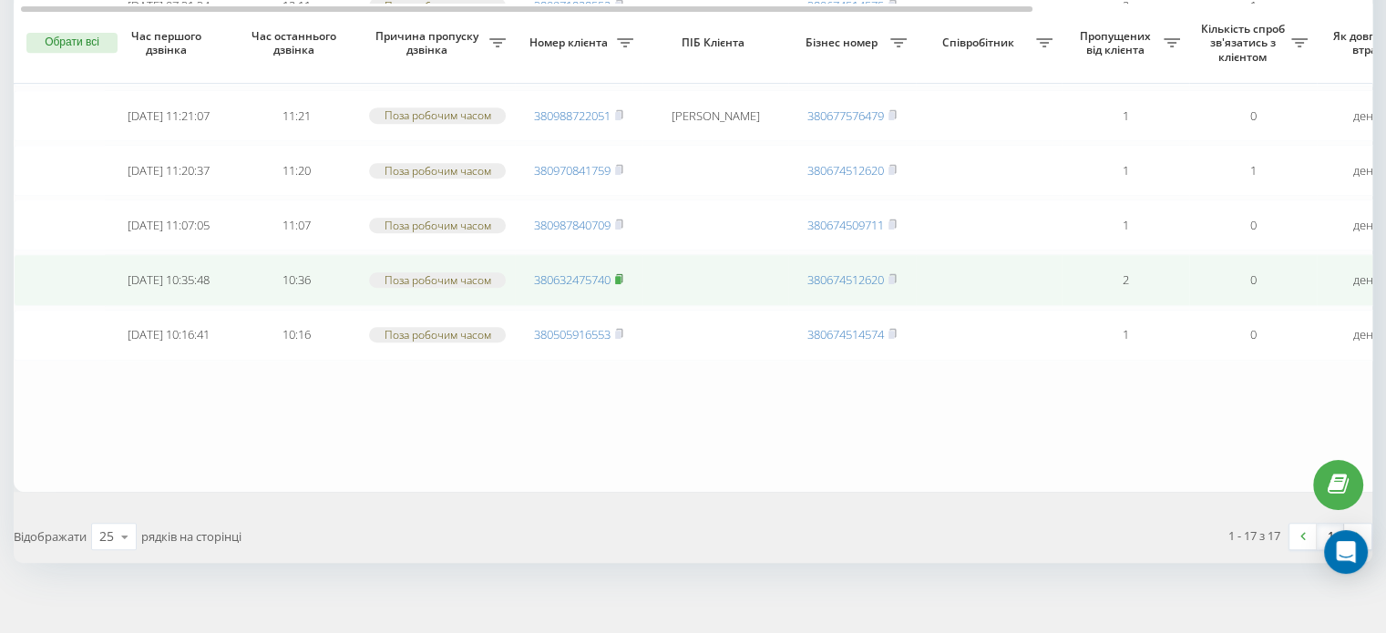
click at [623, 273] on icon at bounding box center [619, 278] width 8 height 11
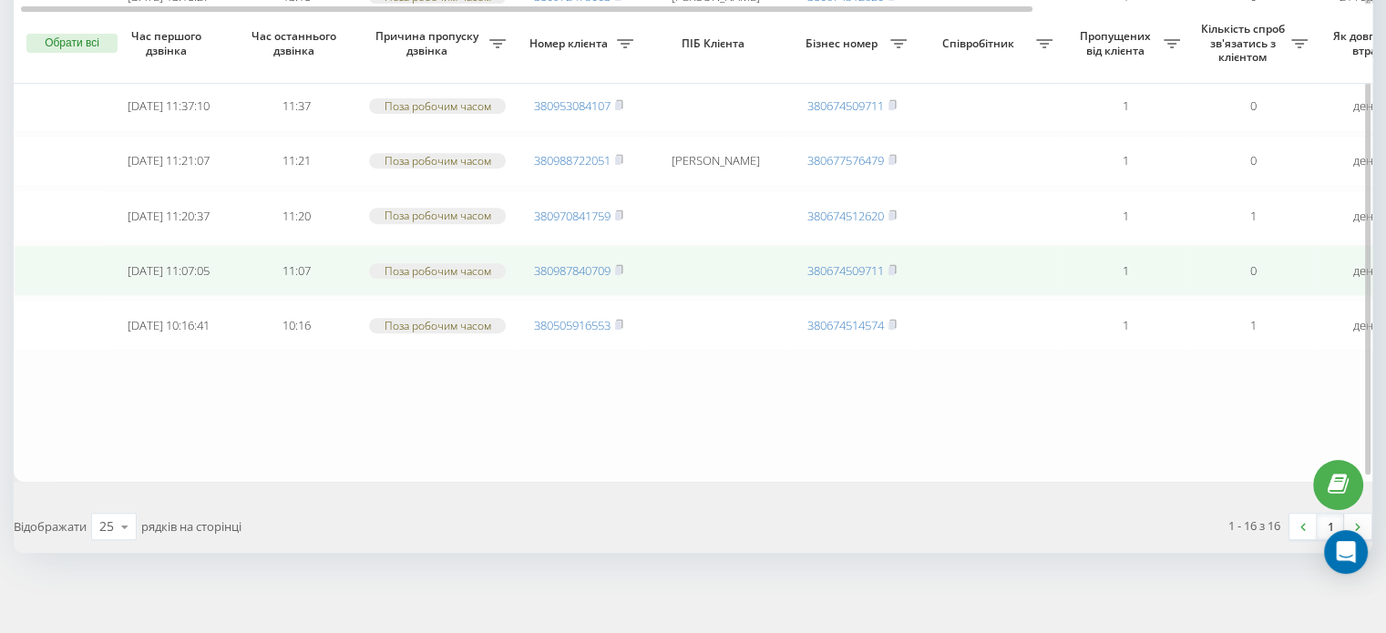
click at [616, 262] on span "380987840709" at bounding box center [578, 270] width 89 height 16
click at [619, 267] on rect at bounding box center [617, 271] width 5 height 8
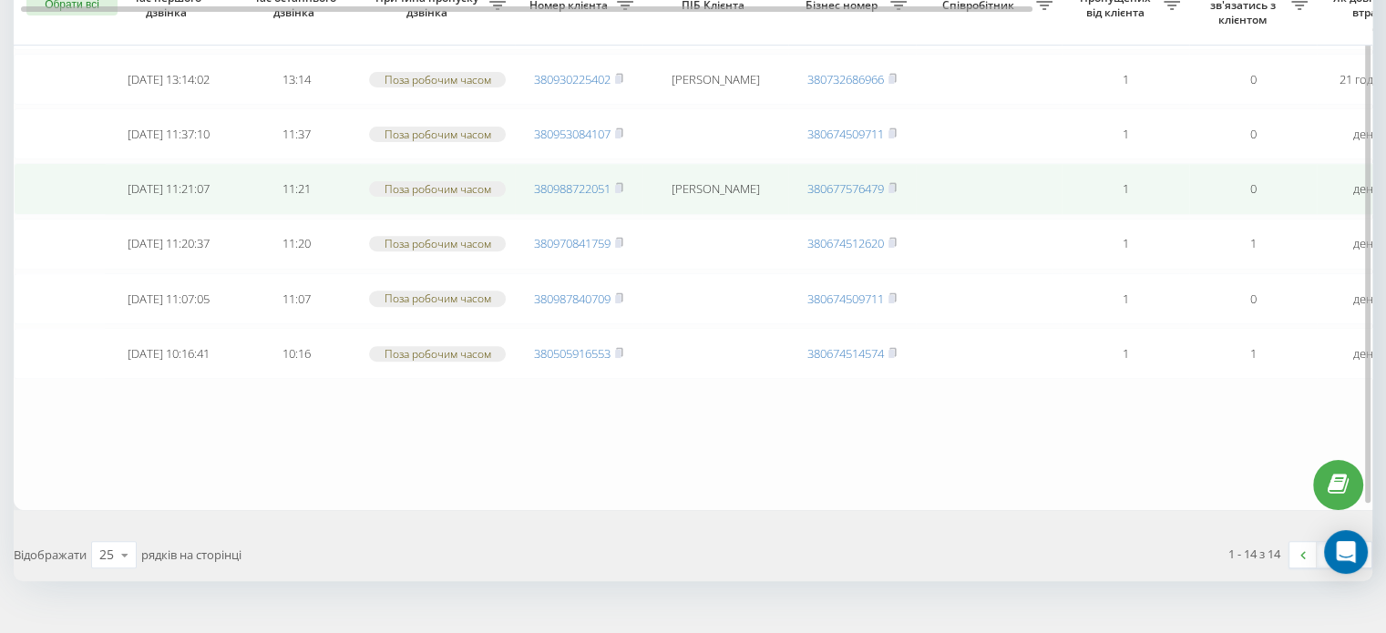
scroll to position [638, 0]
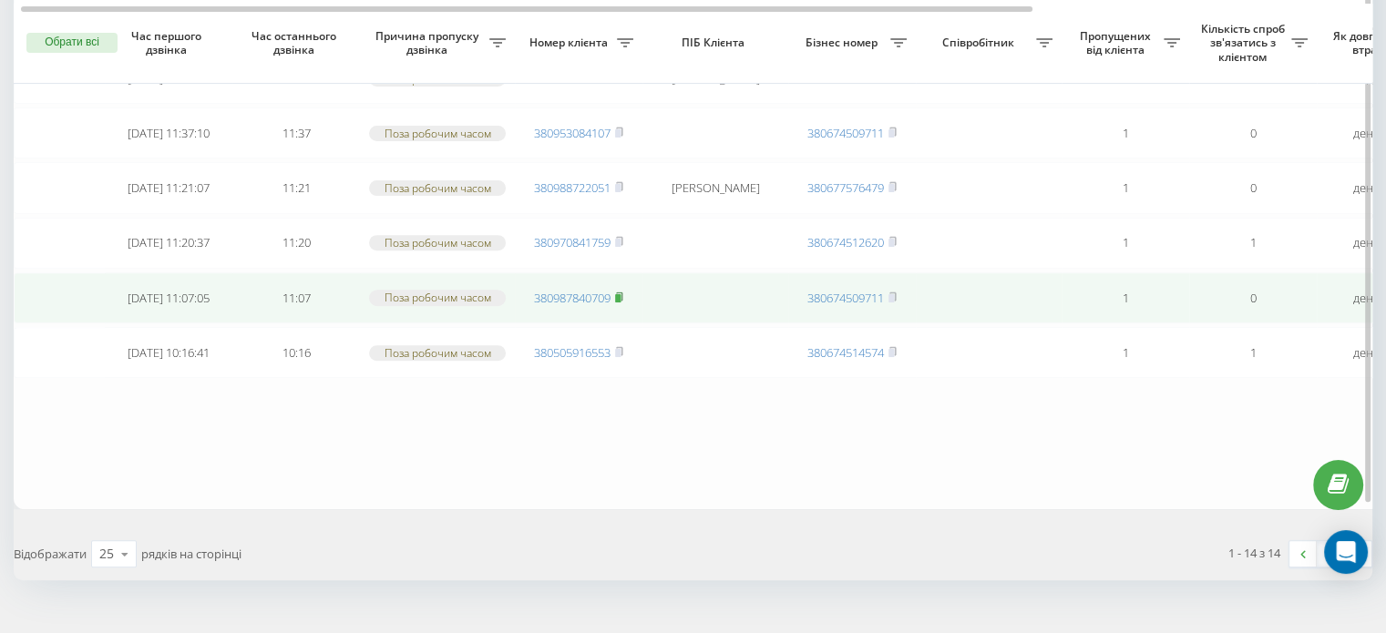
click at [620, 293] on rect at bounding box center [617, 297] width 5 height 8
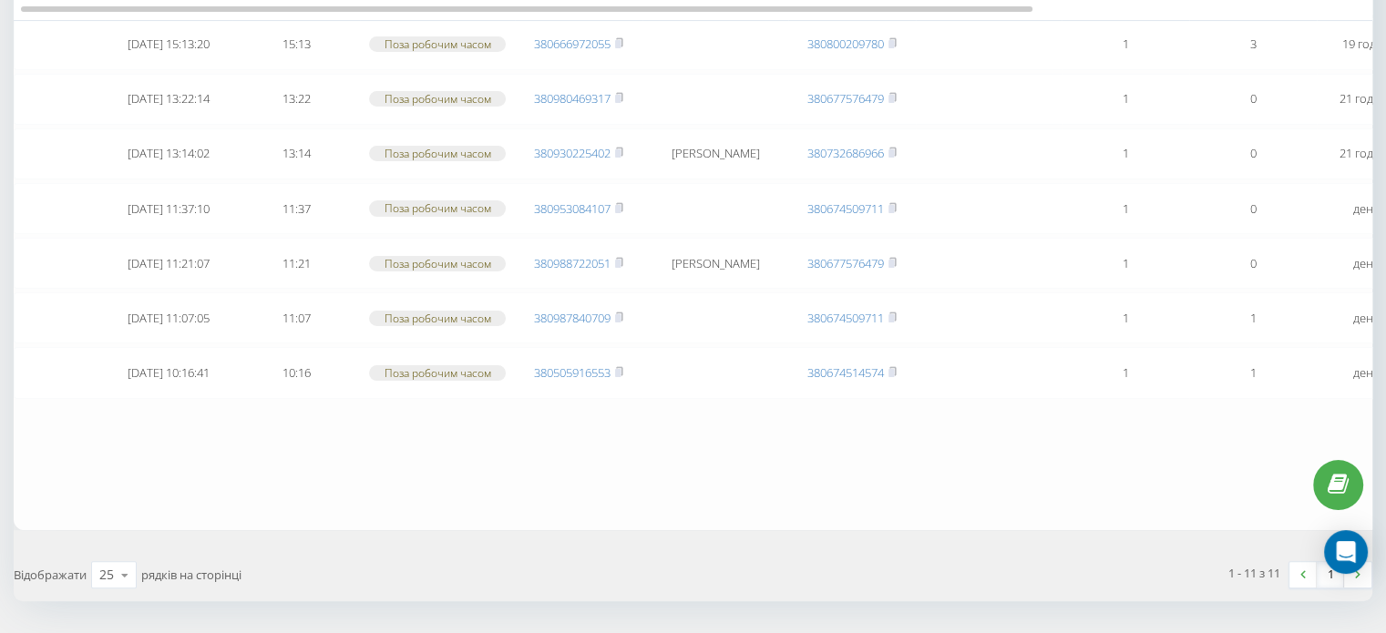
scroll to position [455, 0]
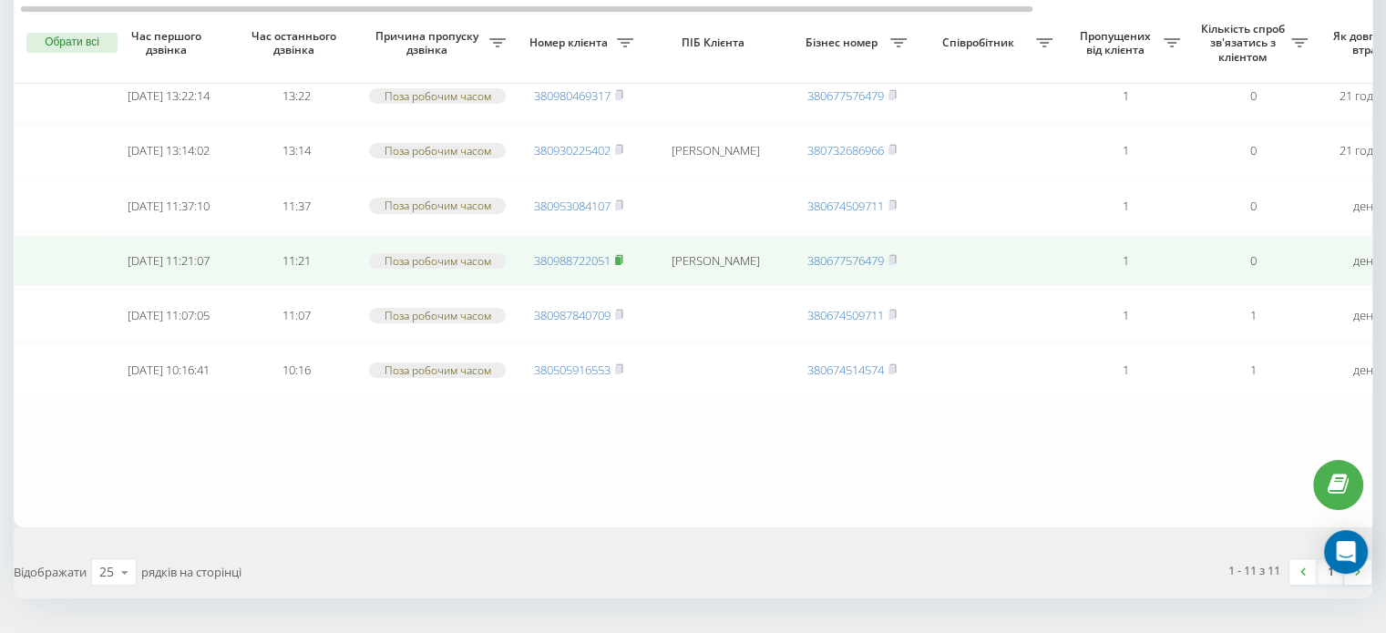
click at [618, 257] on rect at bounding box center [617, 261] width 5 height 8
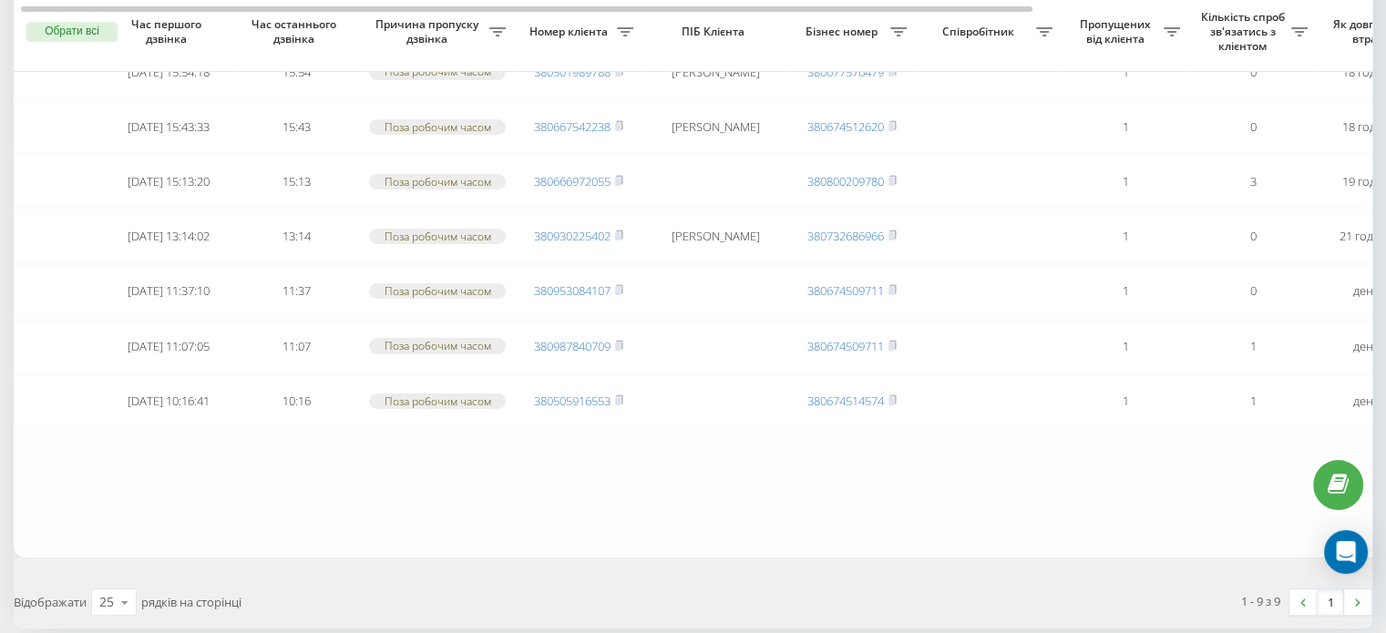
scroll to position [302, 0]
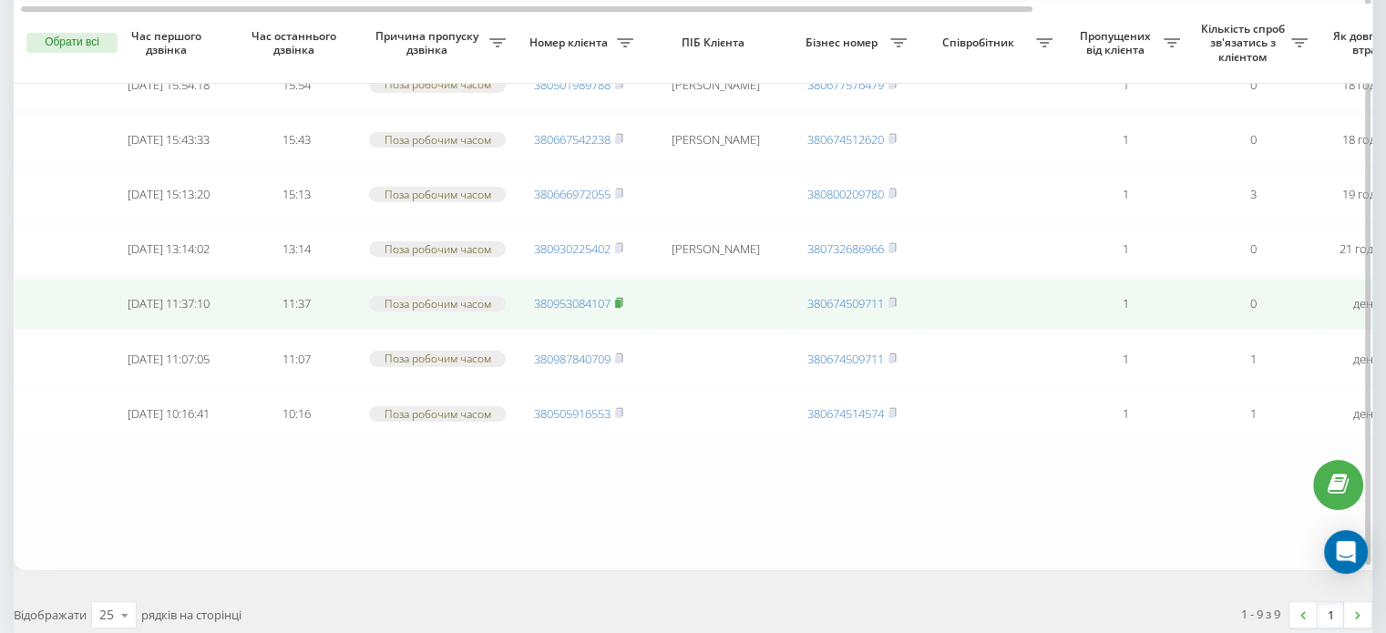
click at [619, 297] on icon at bounding box center [619, 302] width 8 height 11
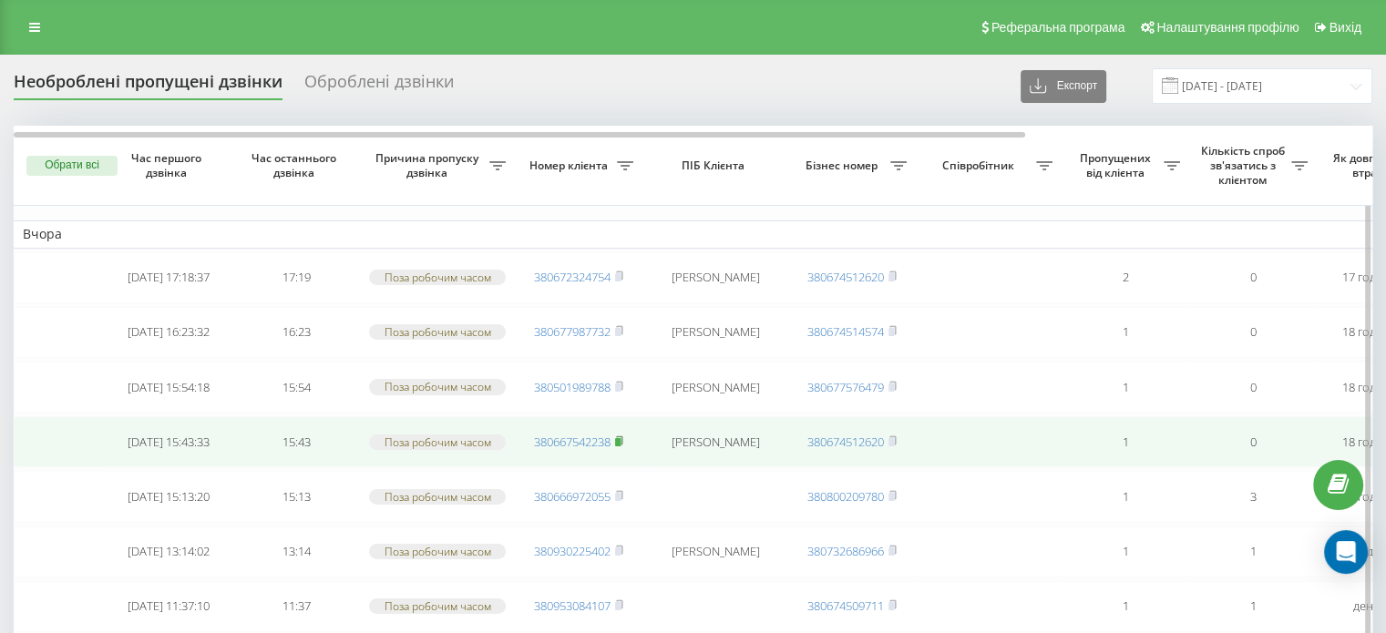
click at [620, 438] on rect at bounding box center [617, 442] width 5 height 8
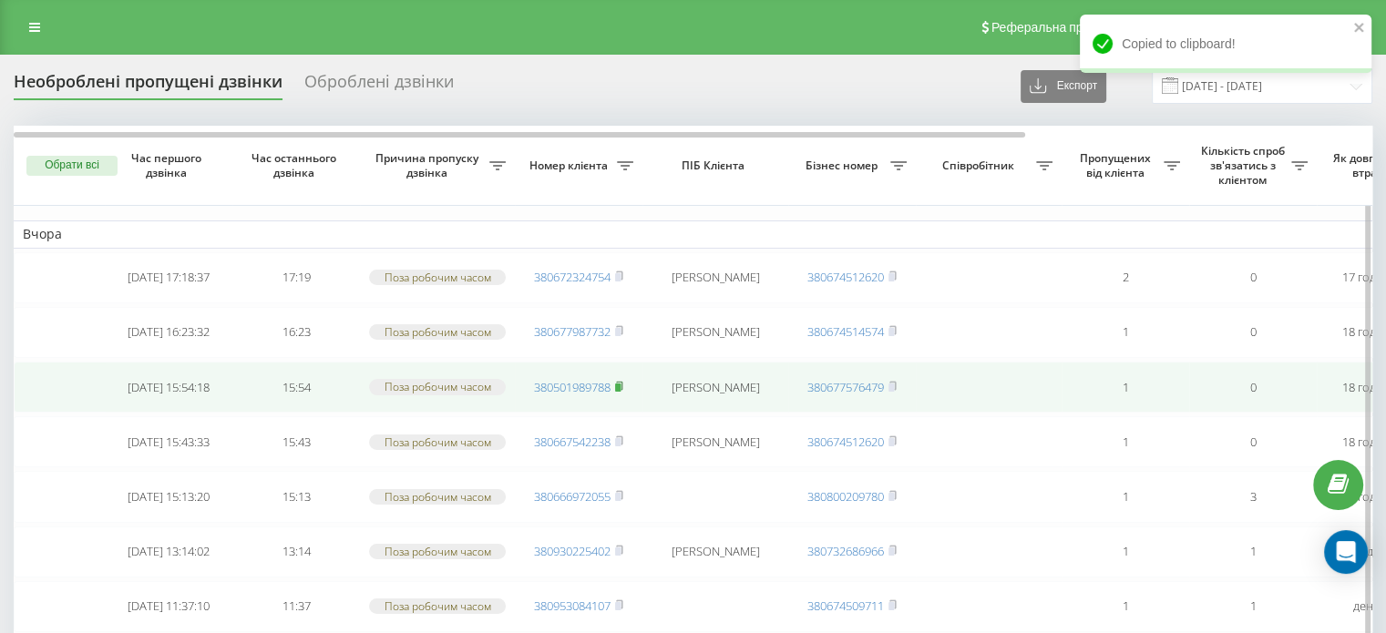
click at [622, 381] on icon at bounding box center [619, 386] width 8 height 11
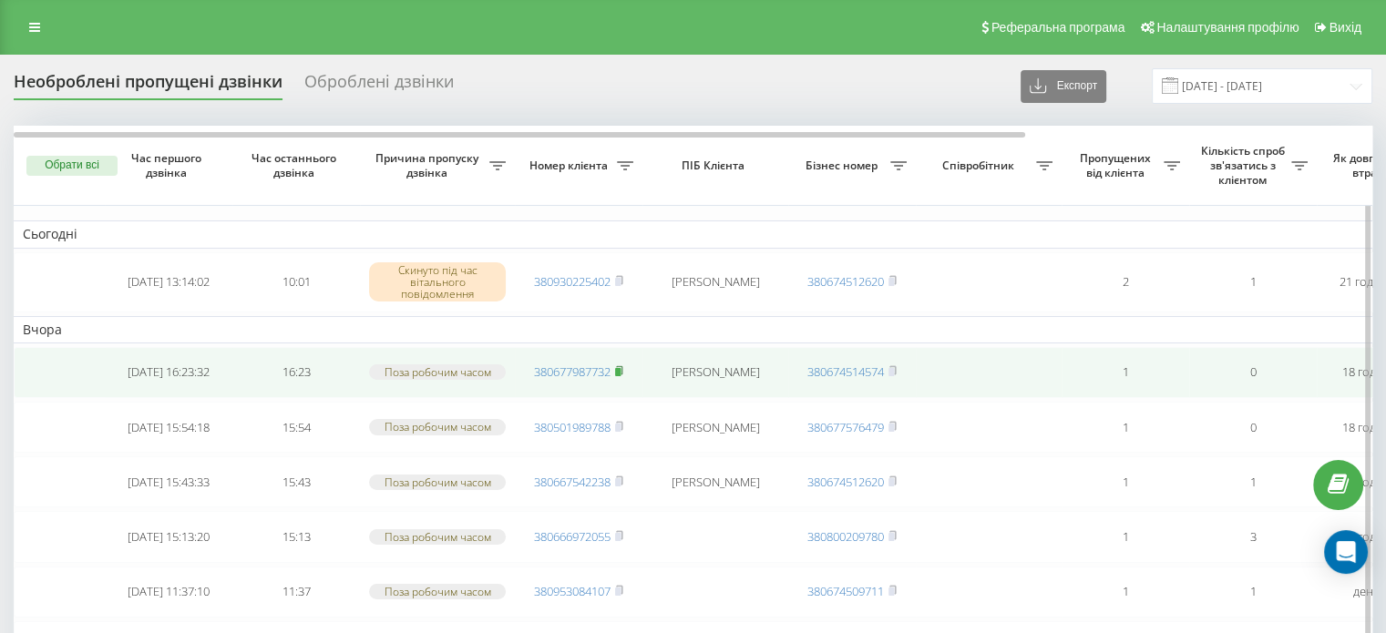
click at [623, 371] on icon at bounding box center [619, 370] width 8 height 11
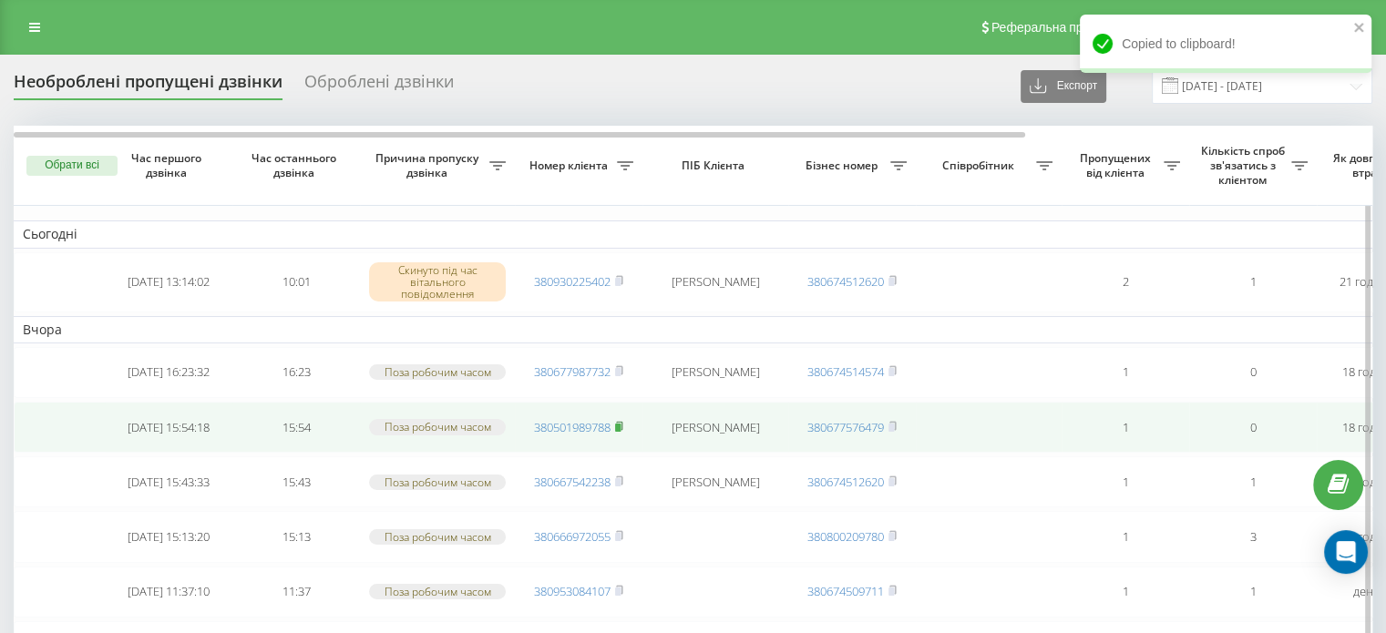
click at [617, 424] on rect at bounding box center [617, 428] width 5 height 8
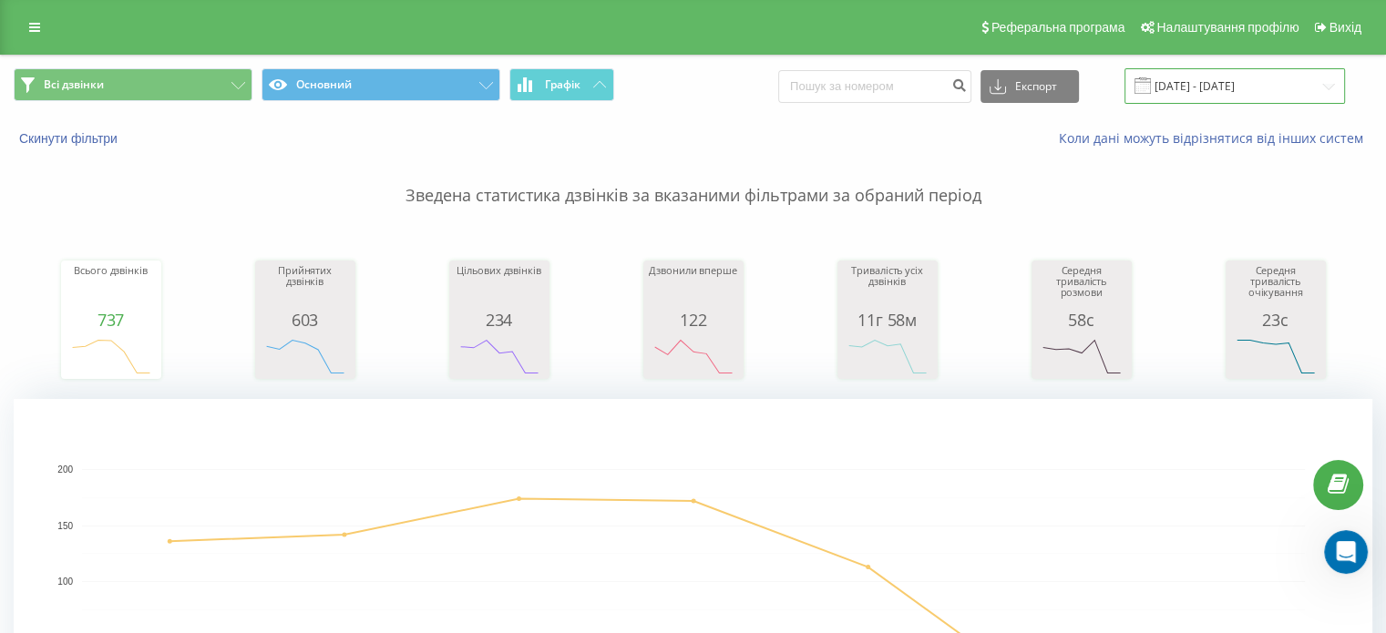
click at [1322, 88] on input "15.09.2025 - 21.09.2025" at bounding box center [1234, 86] width 220 height 36
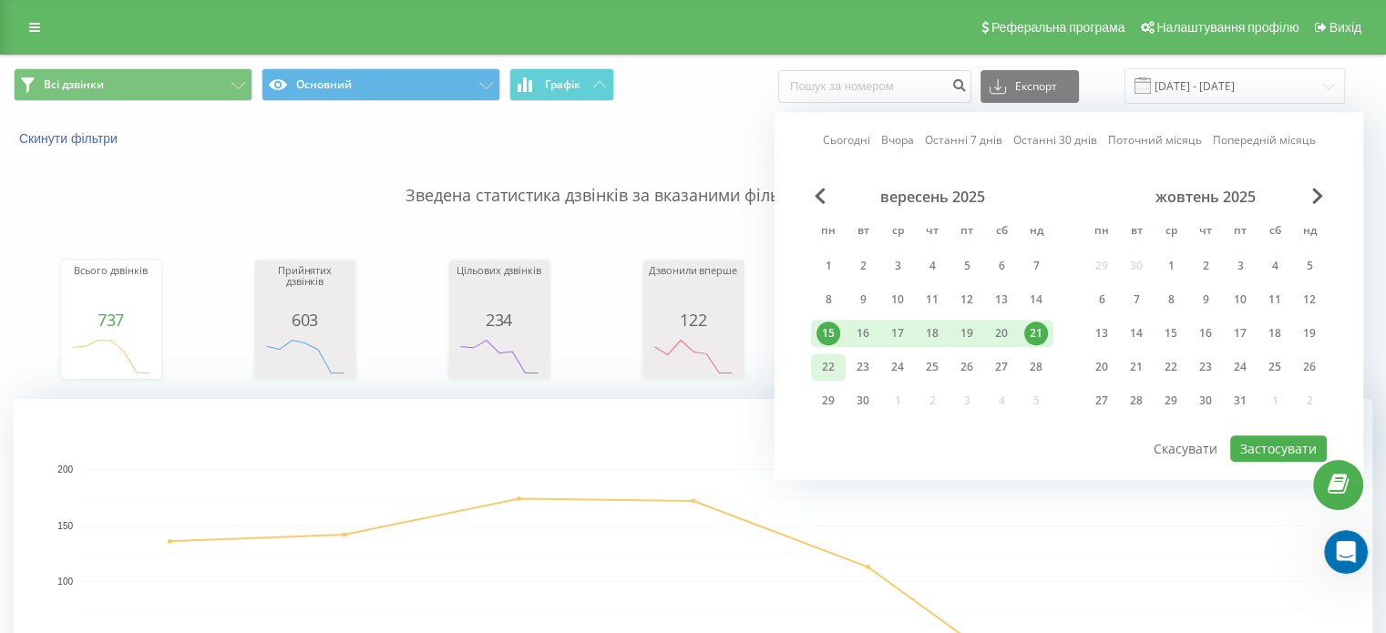
click at [824, 358] on div "22" at bounding box center [828, 367] width 24 height 24
click at [1250, 444] on button "Застосувати" at bounding box center [1278, 448] width 97 height 26
type input "22.09.2025 - 22.09.2025"
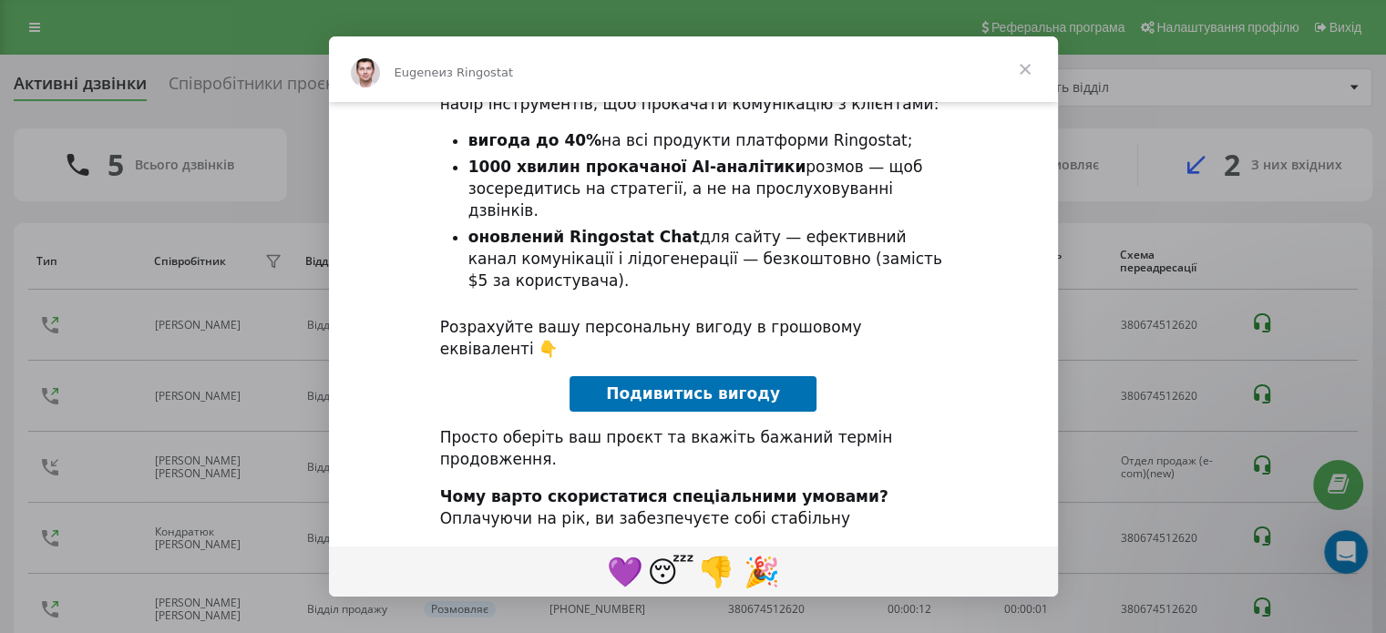
scroll to position [230, 0]
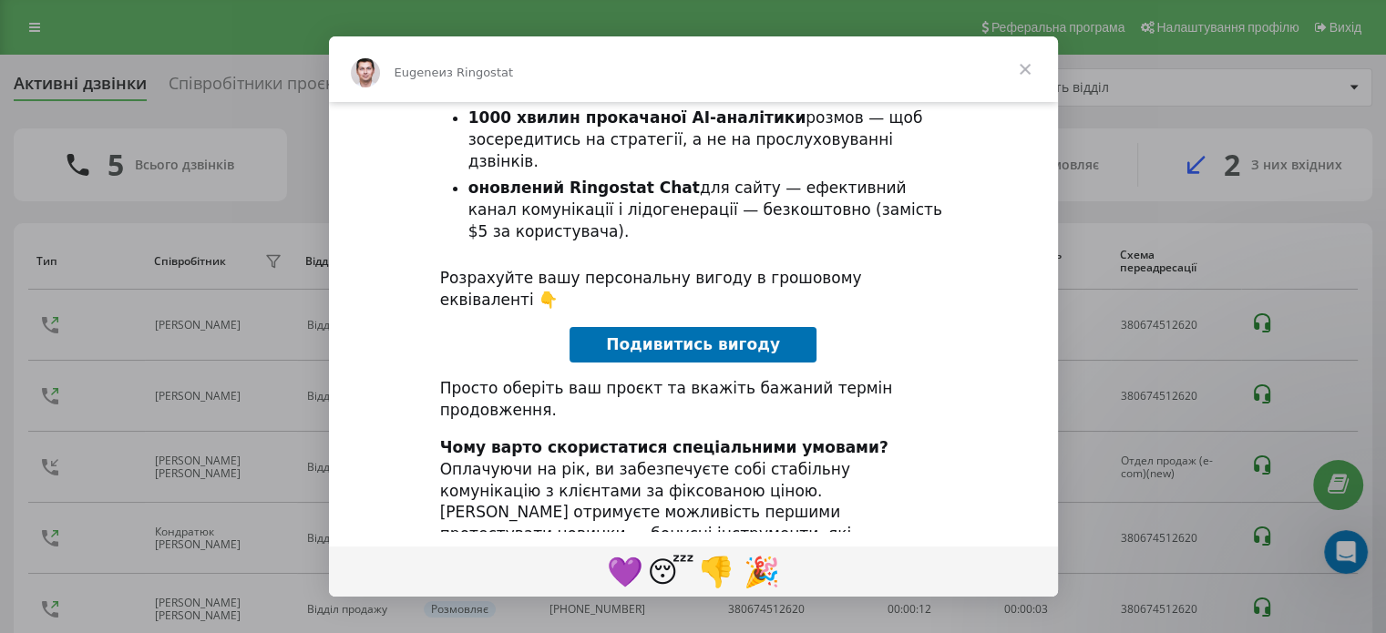
click at [1026, 65] on span "Закрыть" at bounding box center [1025, 69] width 66 height 66
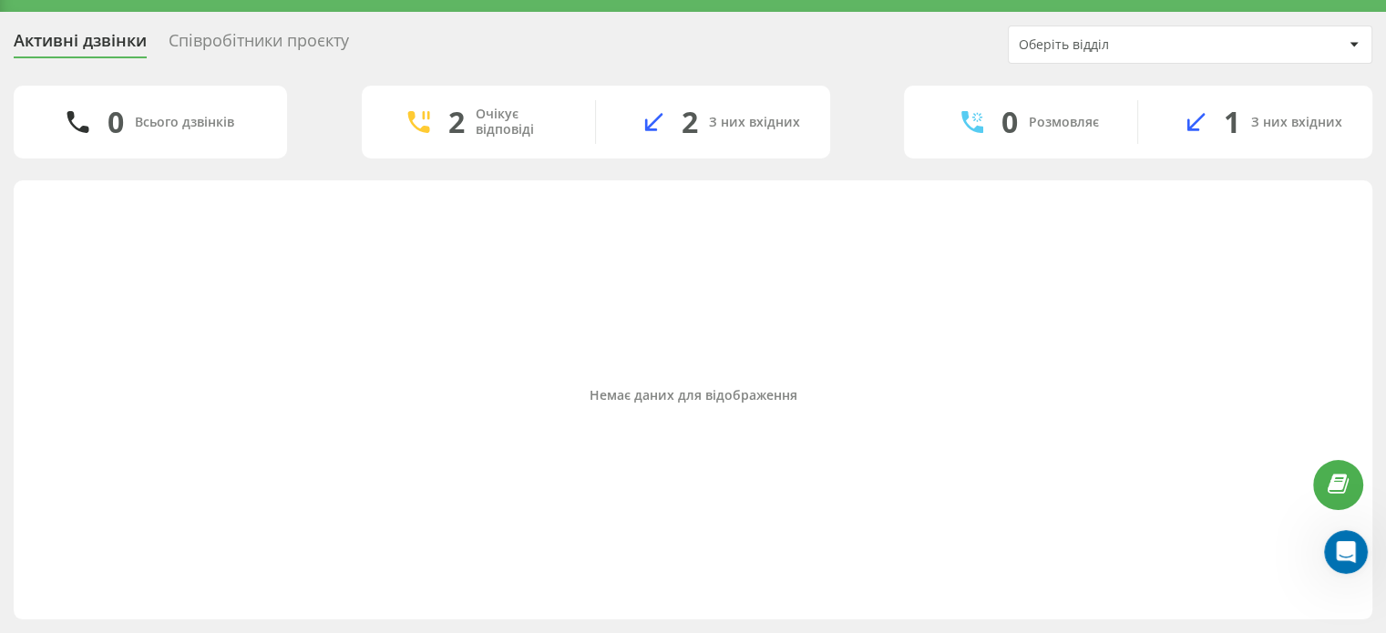
scroll to position [42, 0]
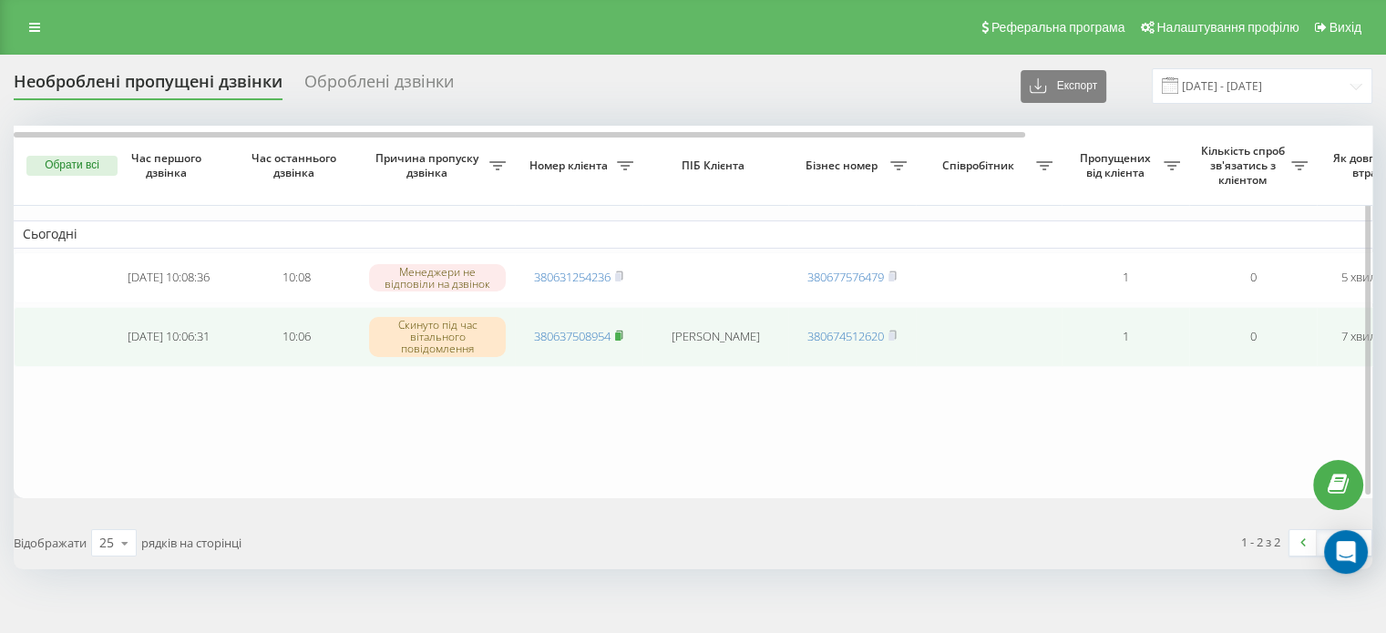
click at [618, 334] on rect at bounding box center [617, 337] width 5 height 8
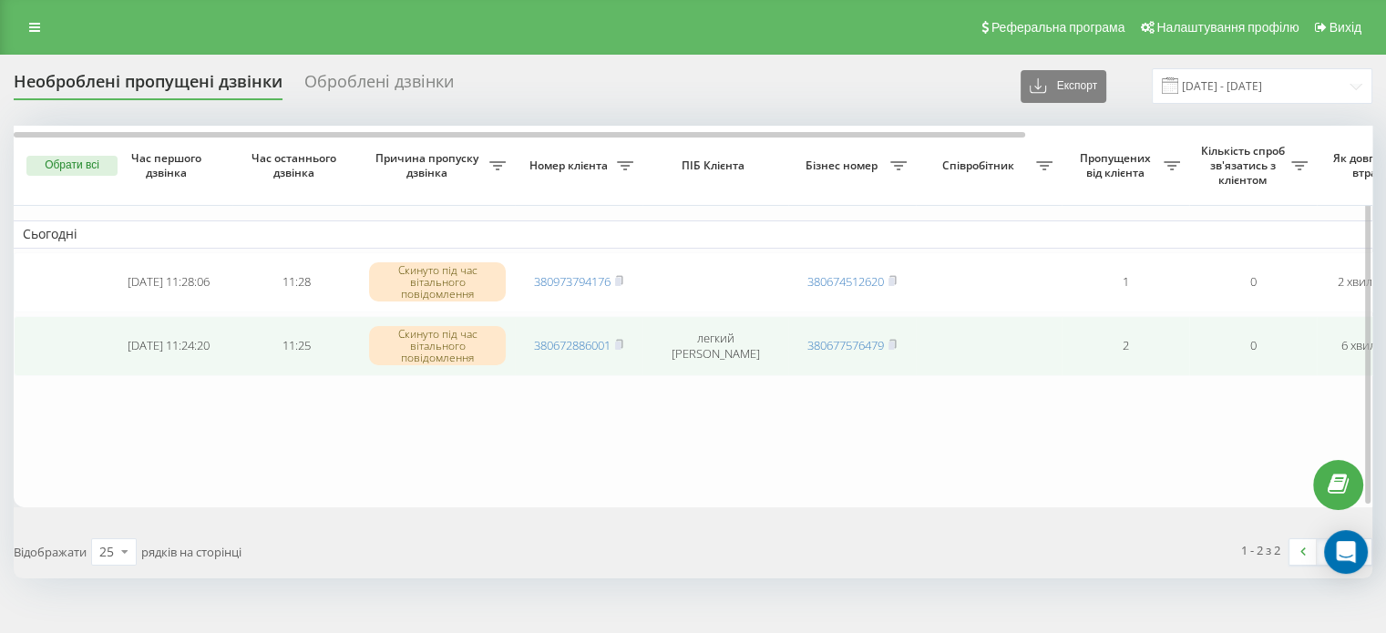
click at [616, 342] on span "380672886001" at bounding box center [578, 345] width 89 height 16
click at [620, 342] on rect at bounding box center [617, 346] width 5 height 8
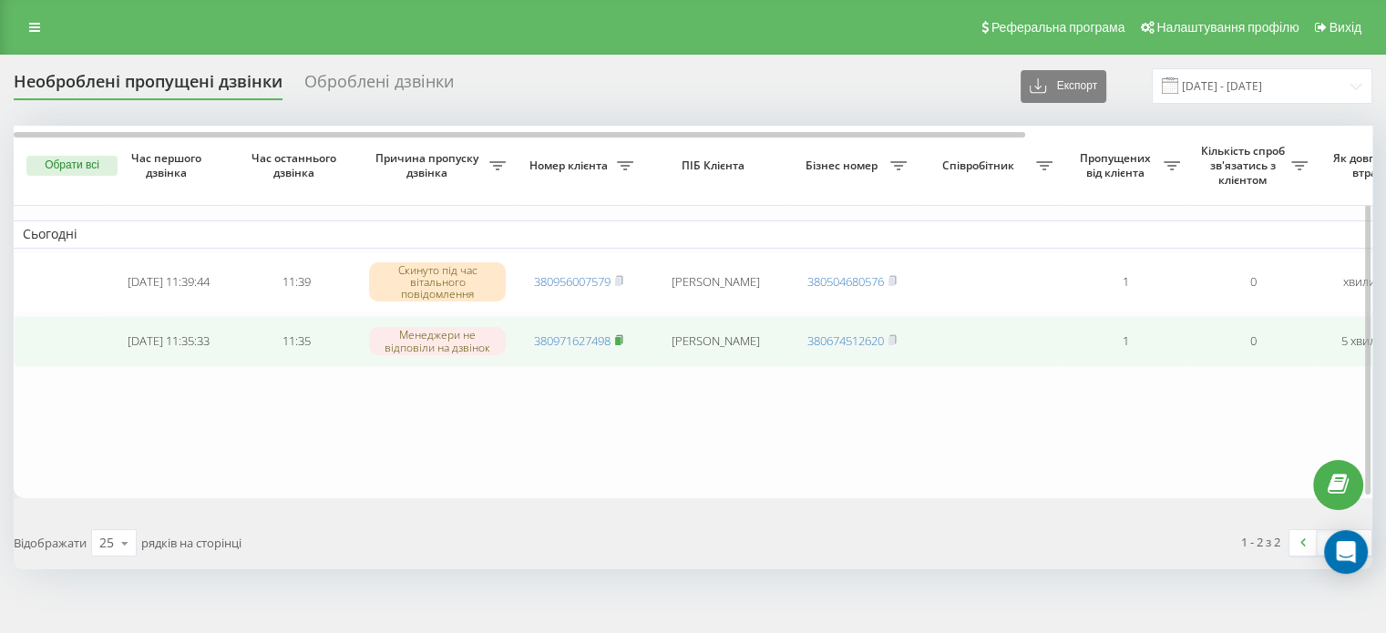
click at [620, 341] on rect at bounding box center [617, 341] width 5 height 8
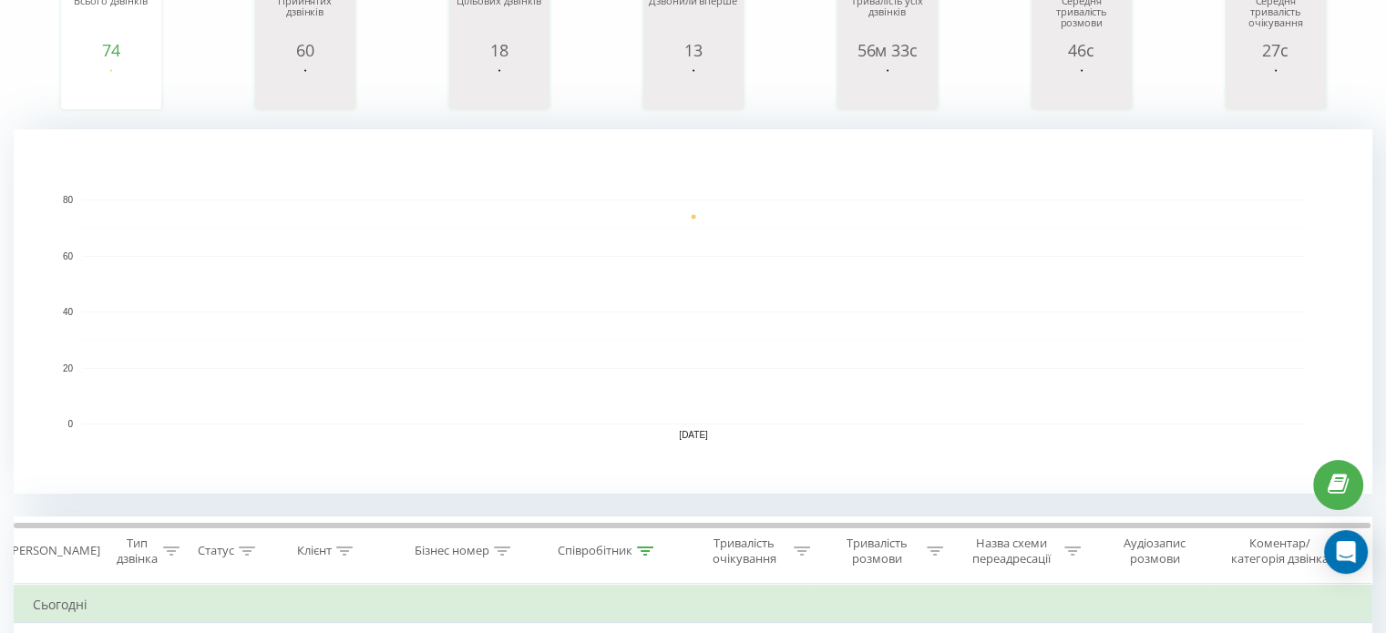
scroll to position [273, 0]
click at [644, 549] on icon at bounding box center [645, 547] width 16 height 9
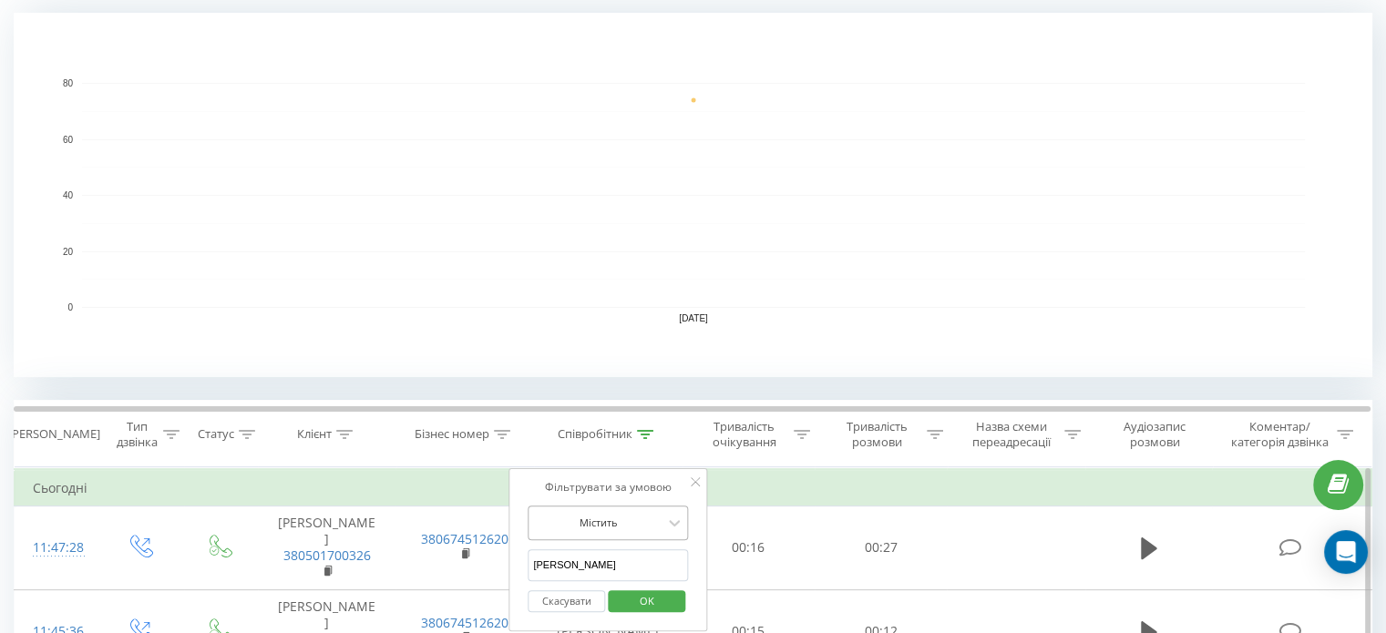
scroll to position [547, 0]
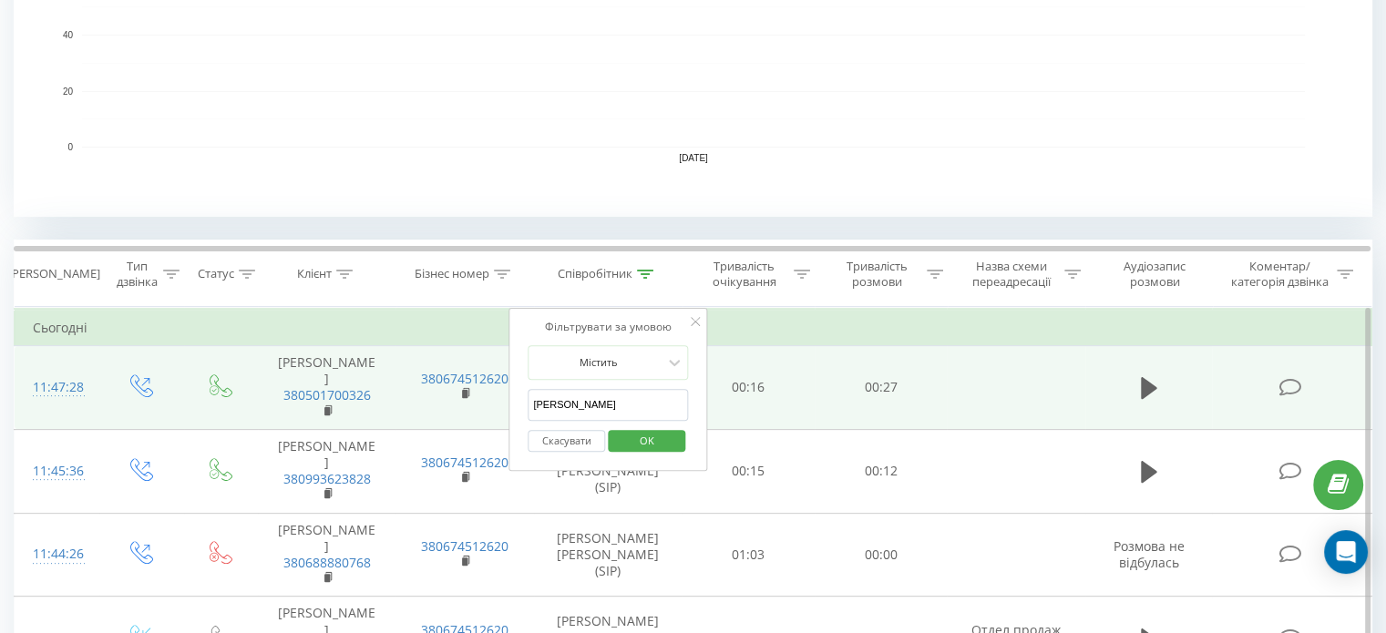
drag, startPoint x: 602, startPoint y: 408, endPoint x: 481, endPoint y: 407, distance: 121.2
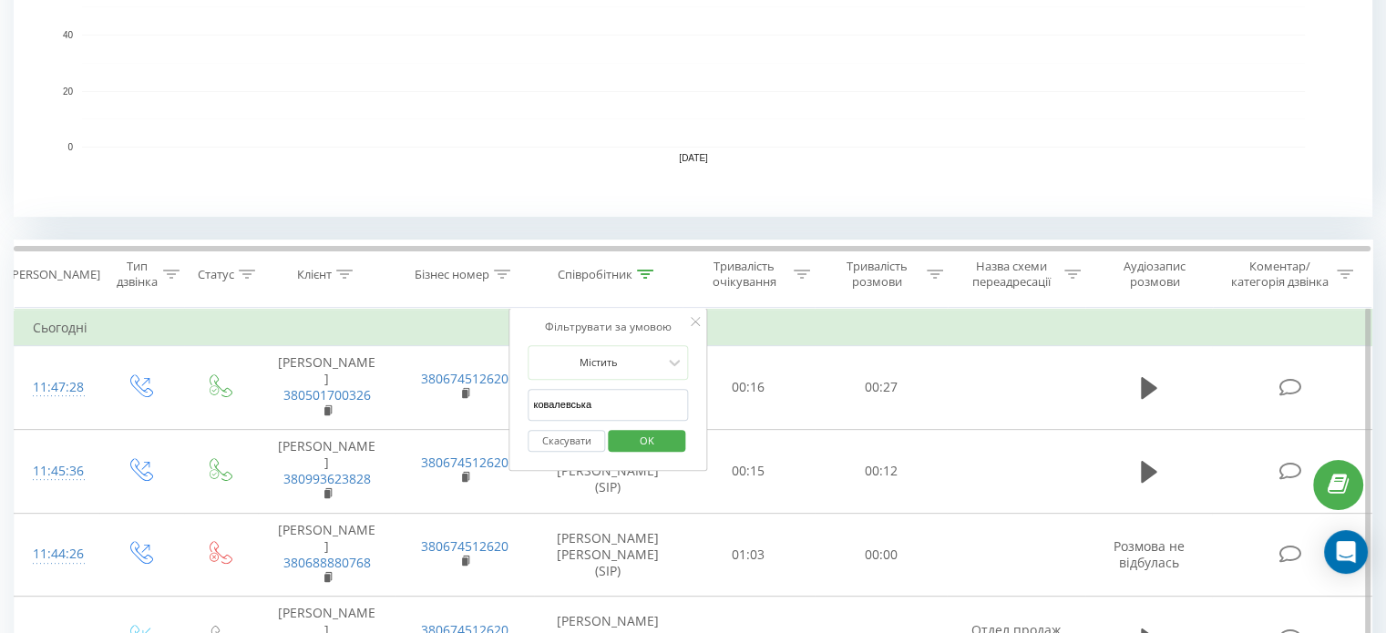
click at [642, 446] on span "OK" at bounding box center [646, 440] width 51 height 28
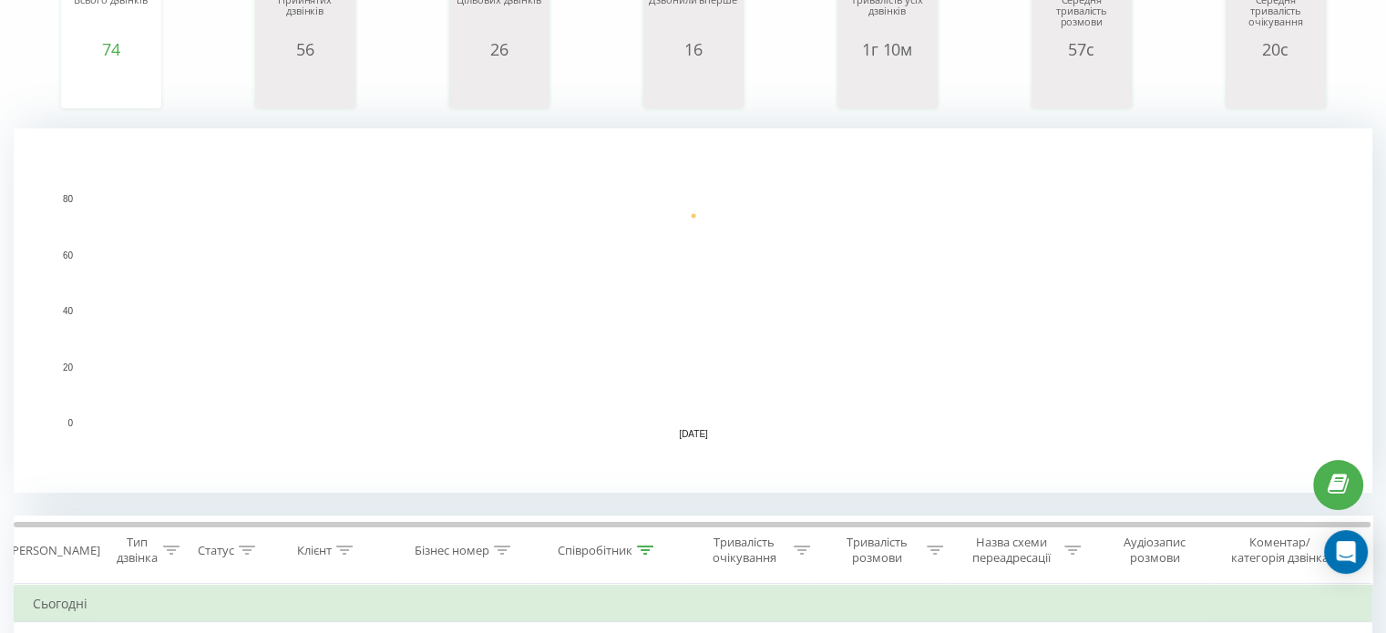
scroll to position [437, 0]
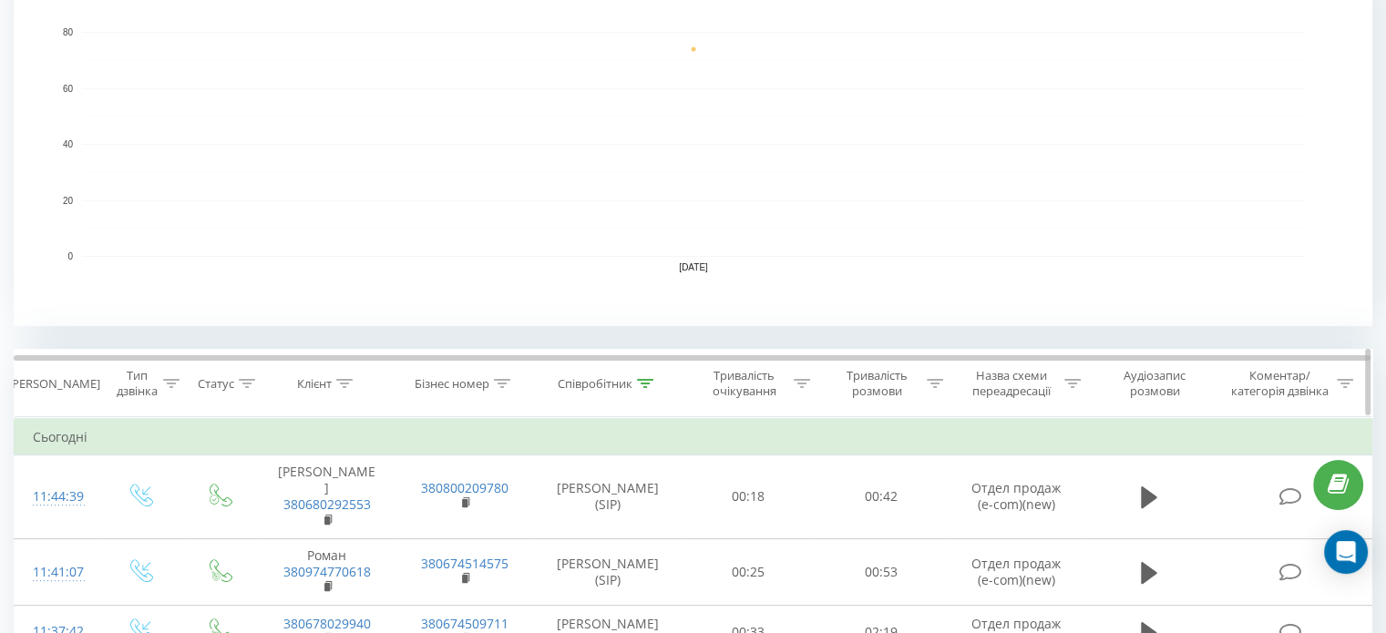
click at [645, 384] on icon at bounding box center [645, 383] width 16 height 9
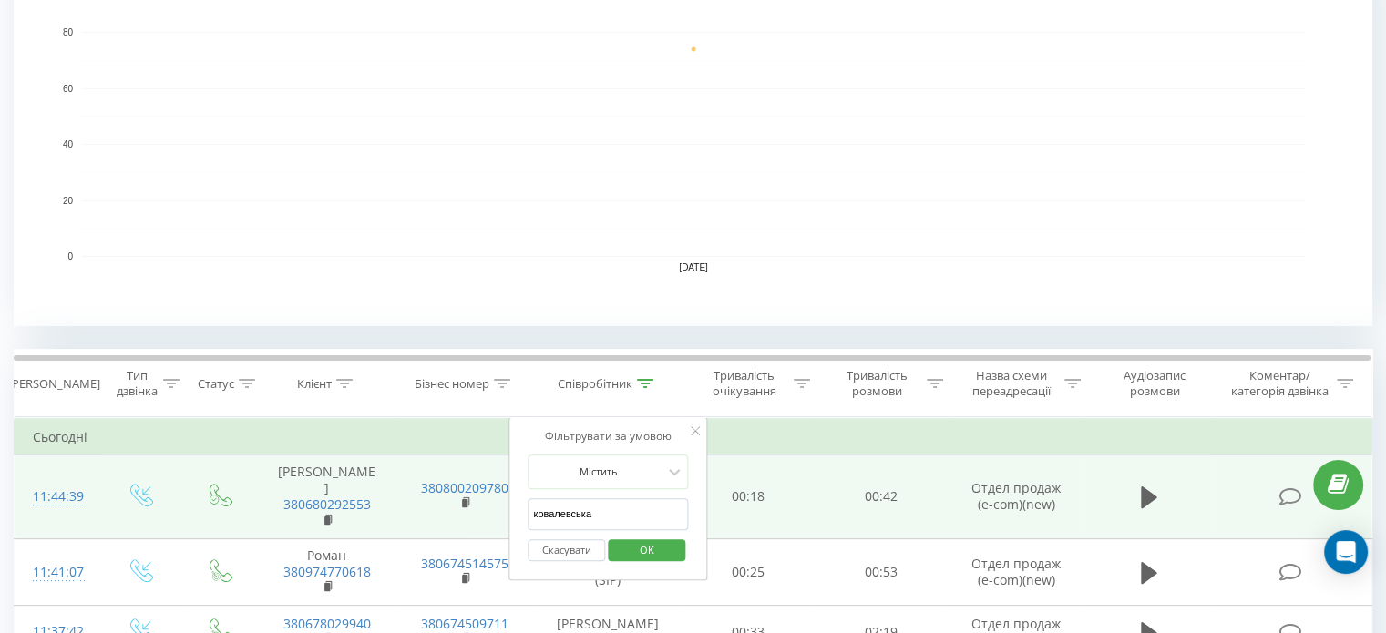
drag, startPoint x: 618, startPoint y: 508, endPoint x: 495, endPoint y: 504, distance: 123.1
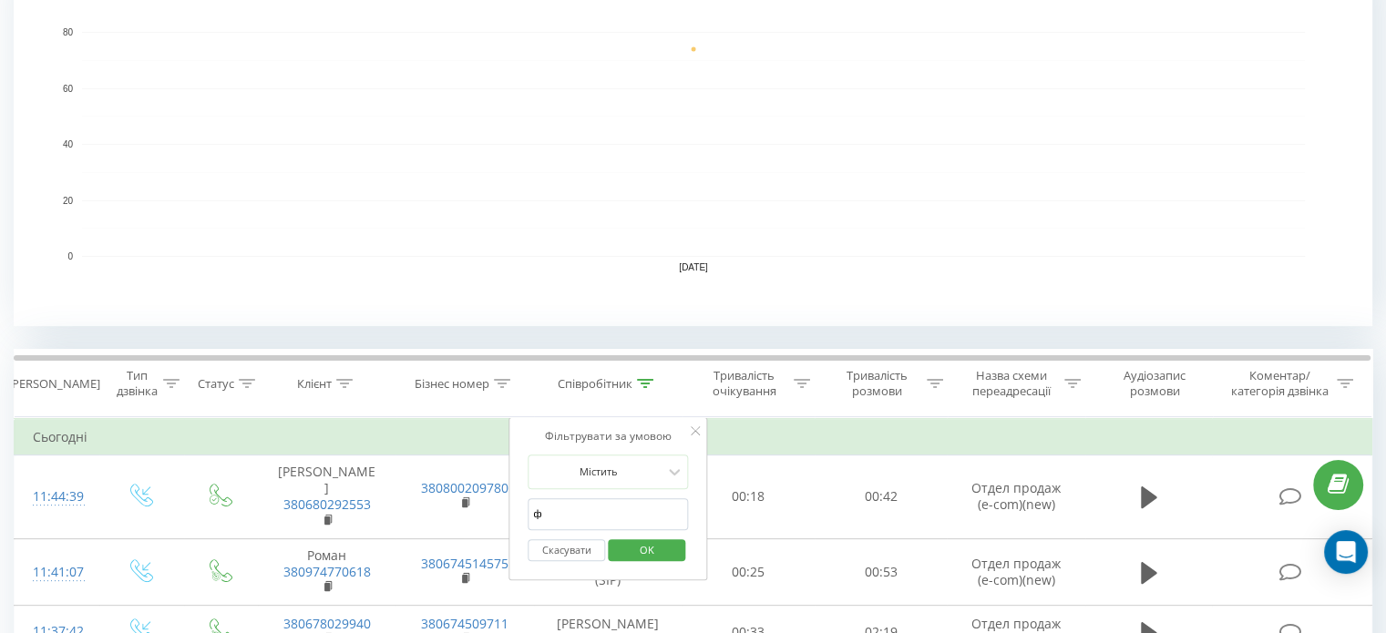
type input "фараджева"
click at [660, 556] on span "OK" at bounding box center [646, 550] width 51 height 28
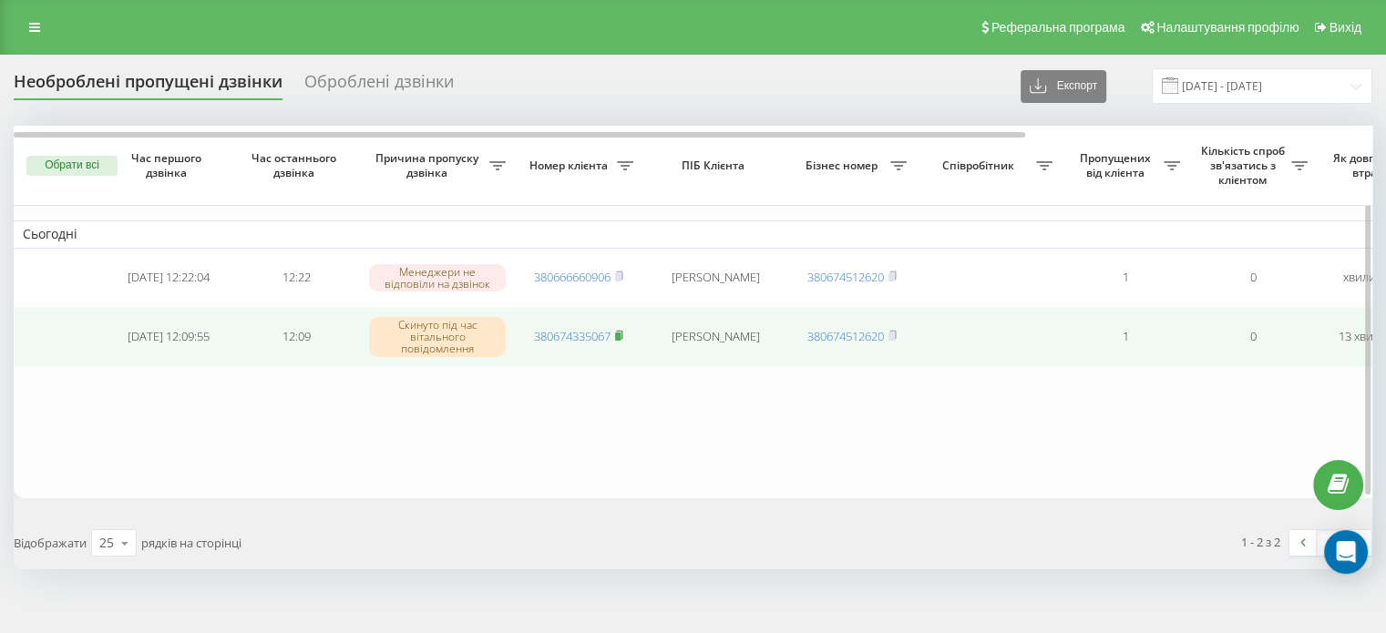
click at [623, 333] on icon at bounding box center [619, 335] width 8 height 11
click at [620, 334] on rect at bounding box center [617, 337] width 5 height 8
